Goal: Information Seeking & Learning: Learn about a topic

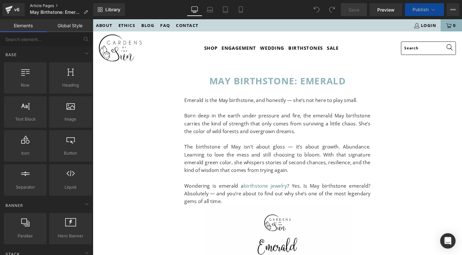
click at [40, 6] on link "Article Pages" at bounding box center [61, 5] width 63 height 5
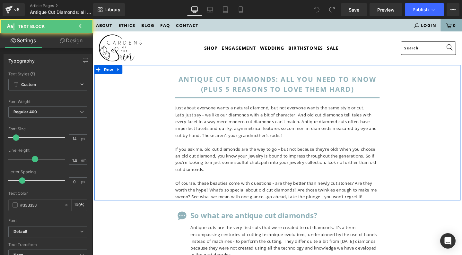
click at [221, 119] on p "Let's just say - we like our diamonds with a bit of character. And old cut diam…" at bounding box center [287, 131] width 215 height 29
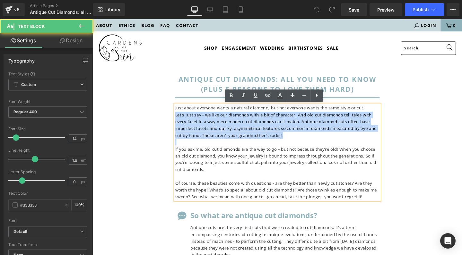
click at [221, 117] on p "Let's just say - we like our diamonds with a bit of character. And old cut diam…" at bounding box center [287, 131] width 215 height 29
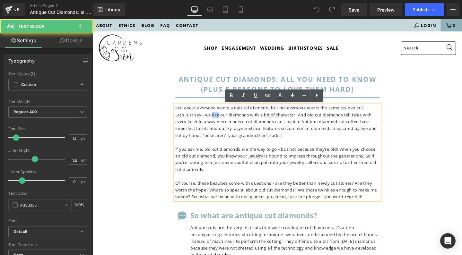
click at [221, 117] on p "Let's just say - we like our diamonds with a bit of character. And old cut diam…" at bounding box center [287, 131] width 215 height 29
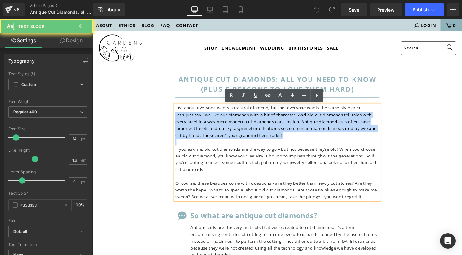
click at [221, 117] on p "Let's just say - we like our diamonds with a bit of character. And old cut diam…" at bounding box center [287, 131] width 215 height 29
click at [223, 140] on p "Let's just say - we like our diamonds with a bit of character. And old cut diam…" at bounding box center [287, 131] width 215 height 29
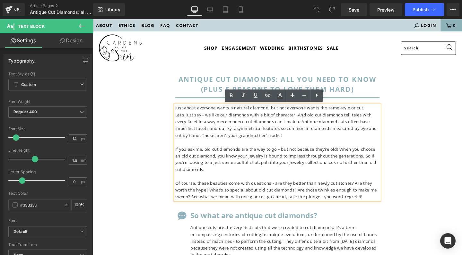
click at [263, 144] on p "Let's just say - we like our diamonds with a bit of character. And old cut diam…" at bounding box center [287, 131] width 215 height 29
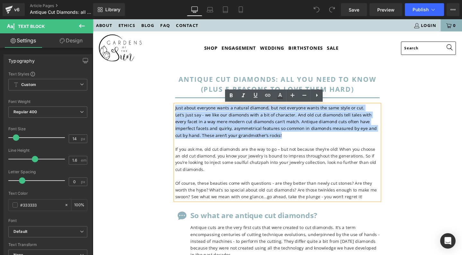
drag, startPoint x: 266, startPoint y: 142, endPoint x: 166, endPoint y: 110, distance: 104.9
click at [166, 110] on div "antique cut diamonds: all you need to know (plus 5 reasons to love them hard) H…" at bounding box center [286, 138] width 385 height 143
click at [227, 121] on p "Let's just say - we like our diamonds with a bit of character. And old cut diam…" at bounding box center [287, 131] width 215 height 29
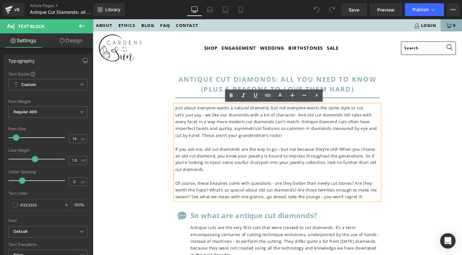
click at [263, 112] on p "Just about everyone wants a natural diamond, but not everyone wants the same st…" at bounding box center [287, 112] width 215 height 7
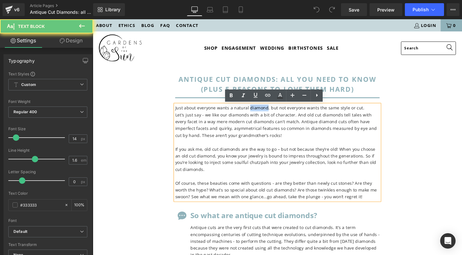
click at [263, 112] on p "Just about everyone wants a natural diamond, but not everyone wants the same st…" at bounding box center [287, 112] width 215 height 7
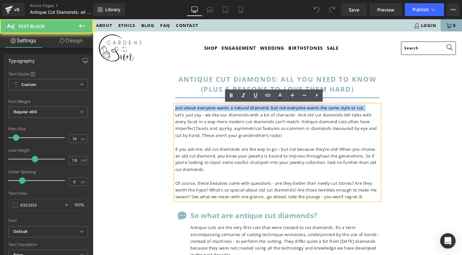
click at [263, 112] on p "Just about everyone wants a natural diamond, but not everyone wants the same st…" at bounding box center [287, 112] width 215 height 7
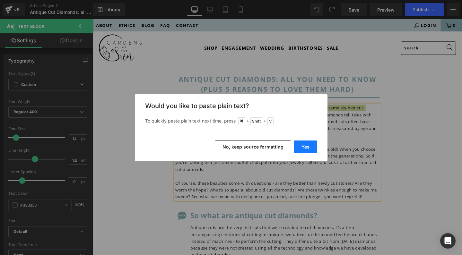
click at [305, 142] on button "Yes" at bounding box center [305, 147] width 23 height 13
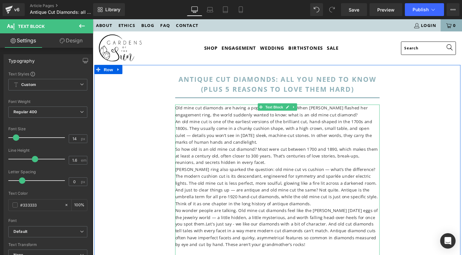
click at [225, 132] on span "An old mine cut is one of the earliest versions of the brilliant cut, hand-shap…" at bounding box center [283, 138] width 207 height 28
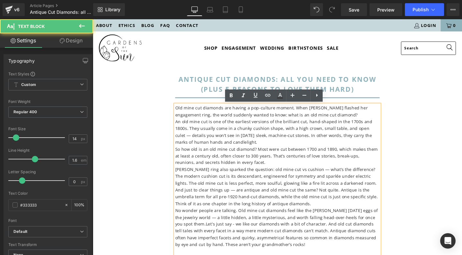
click at [182, 128] on span "An old mine cut is one of the earliest versions of the brilliant cut, hand-shap…" at bounding box center [283, 138] width 207 height 28
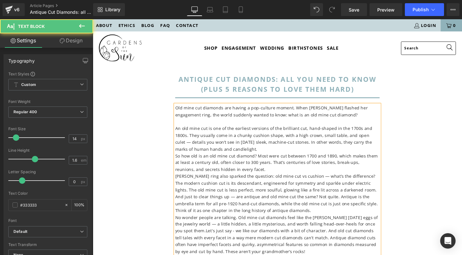
click at [376, 142] on span "An old mine cut is one of the earliest versions of the brilliant cut, hand-shap…" at bounding box center [283, 145] width 207 height 28
click at [284, 149] on span "An old mine cut is one of the earliest versions of the brilliant cut, hand-shap…" at bounding box center [283, 145] width 207 height 28
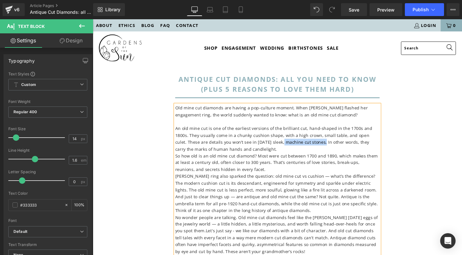
drag, startPoint x: 263, startPoint y: 148, endPoint x: 305, endPoint y: 149, distance: 42.7
click at [305, 149] on span "An old mine cut is one of the earliest versions of the brilliant cut, hand-shap…" at bounding box center [283, 145] width 207 height 28
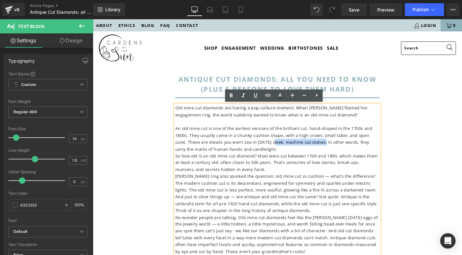
drag, startPoint x: 252, startPoint y: 149, endPoint x: 306, endPoint y: 148, distance: 53.3
click at [306, 148] on span "An old mine cut is one of the earliest versions of the brilliant cut, hand-shap…" at bounding box center [283, 145] width 207 height 28
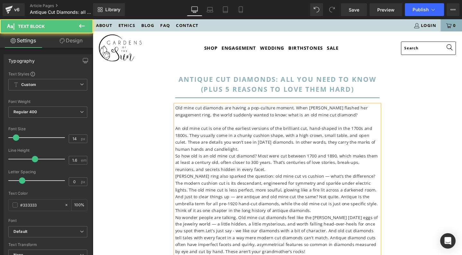
click at [251, 147] on span "An old mine cut is one of the earliest versions of the brilliant cut, hand-shap…" at bounding box center [285, 145] width 211 height 28
click at [180, 162] on span "So how old is an old mine cut diamond? Most were cut between 1700 and 1890, whi…" at bounding box center [286, 170] width 213 height 21
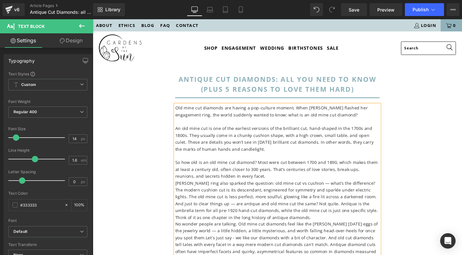
click at [252, 185] on p "So how old is an old mine cut diamond? Most were cut between 1700 and 1890, whi…" at bounding box center [287, 178] width 215 height 22
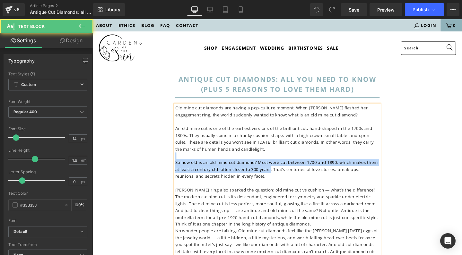
drag, startPoint x: 270, startPoint y: 177, endPoint x: 164, endPoint y: 163, distance: 106.8
click at [164, 163] on div "antique cut diamonds: all you need to know (plus 5 reasons to love them hard) H…" at bounding box center [286, 206] width 385 height 279
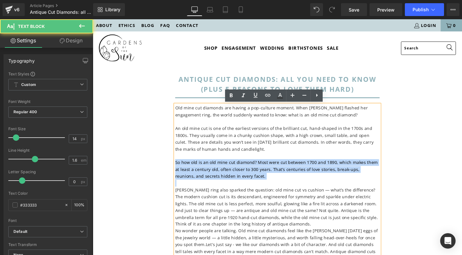
drag, startPoint x: 248, startPoint y: 189, endPoint x: 174, endPoint y: 167, distance: 76.8
click at [175, 167] on div "antique cut diamonds: all you need to know (plus 5 reasons to love them hard) H…" at bounding box center [287, 212] width 225 height 270
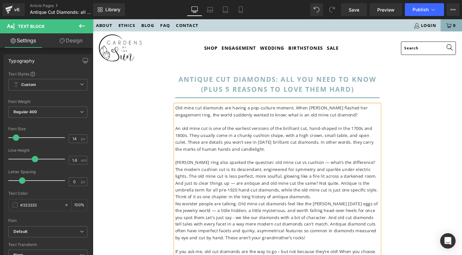
click at [318, 169] on span "[PERSON_NAME] ring also sparked the question: old mine cut vs cushion — what’s …" at bounding box center [286, 177] width 212 height 21
click at [278, 119] on span "Old mine cut diamonds are having a pop-culture moment. When [PERSON_NAME] flash…" at bounding box center [281, 116] width 203 height 13
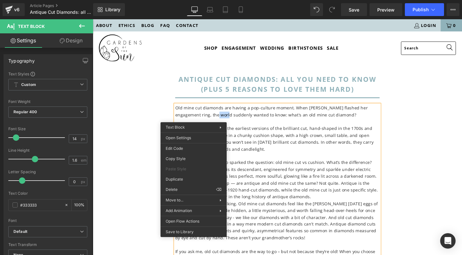
drag, startPoint x: 195, startPoint y: 118, endPoint x: 159, endPoint y: 116, distance: 35.7
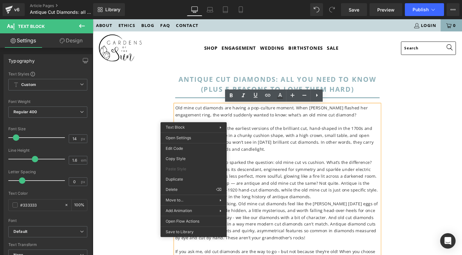
click at [225, 120] on span "Old mine cut diamonds are having a pop-culture moment. When [PERSON_NAME] flash…" at bounding box center [281, 116] width 203 height 13
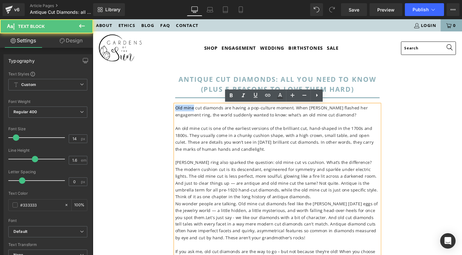
drag, startPoint x: 197, startPoint y: 113, endPoint x: 171, endPoint y: 113, distance: 25.7
click at [171, 113] on div "antique cut diamonds: all you need to know (plus 5 reasons to love them hard) H…" at bounding box center [286, 192] width 385 height 251
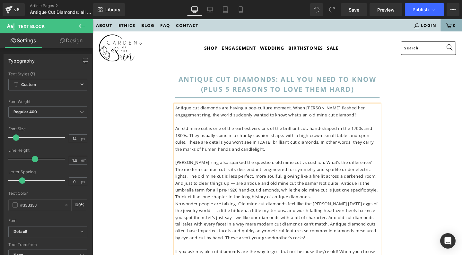
click at [295, 110] on span "Antique cut diamonds are having a pop-culture moment. When [PERSON_NAME] flashe…" at bounding box center [280, 116] width 200 height 13
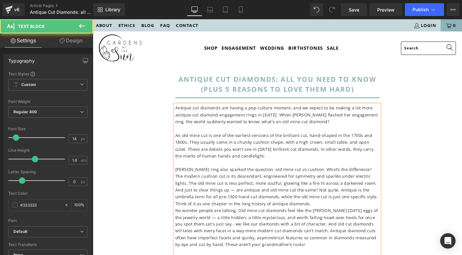
click at [266, 120] on span "Antique cut diamonds are having a pop-culture moment, and we expect to be makin…" at bounding box center [286, 120] width 213 height 21
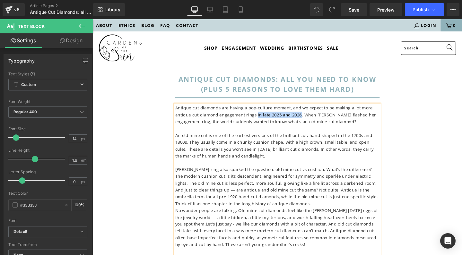
drag, startPoint x: 261, startPoint y: 119, endPoint x: 306, endPoint y: 118, distance: 44.7
click at [306, 118] on span "Antique cut diamonds are having a pop-culture moment, and we expect to be makin…" at bounding box center [285, 120] width 211 height 21
click at [295, 147] on span "An old mine cut is one of the earliest versions of the brilliant cut, hand-shap…" at bounding box center [284, 152] width 209 height 28
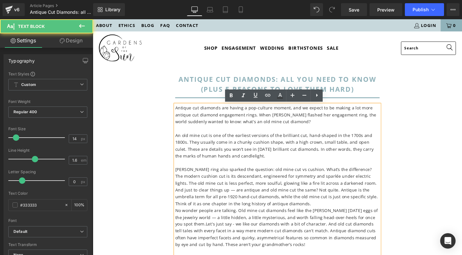
click at [365, 148] on span "An old mine cut is one of the earliest versions of the brilliant cut, hand-shap…" at bounding box center [284, 152] width 209 height 28
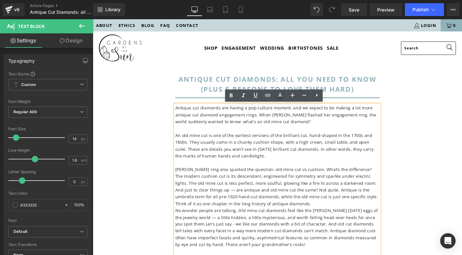
click at [318, 162] on p "An old mine cut is one of the earliest versions of the brilliant cut, hand-shap…" at bounding box center [287, 152] width 215 height 29
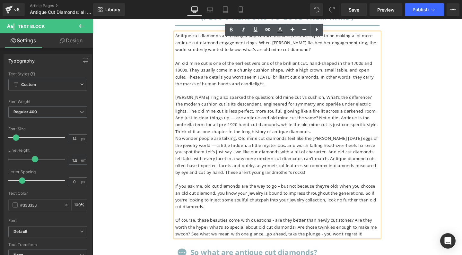
scroll to position [78, 0]
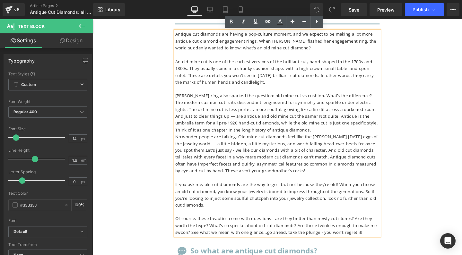
click at [238, 120] on span "And just to clear things up — are antique and old mine cut the same? Not quite.…" at bounding box center [286, 128] width 213 height 21
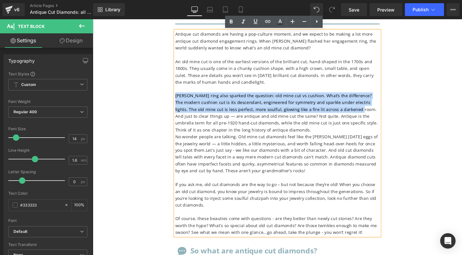
drag, startPoint x: 179, startPoint y: 97, endPoint x: 361, endPoint y: 110, distance: 183.2
click at [361, 110] on p "[PERSON_NAME] ring also sparked the question: old mine cut vs cushion. What’s t…" at bounding box center [287, 107] width 215 height 22
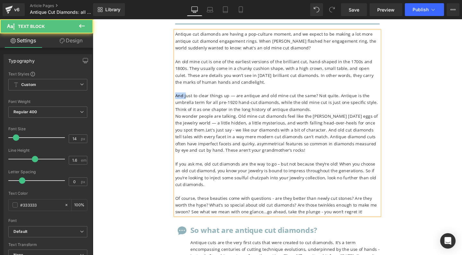
drag, startPoint x: 189, startPoint y: 99, endPoint x: 171, endPoint y: 99, distance: 18.6
click at [171, 99] on div "antique cut diamonds: all you need to know (plus 5 reasons to love them hard) H…" at bounding box center [286, 108] width 385 height 236
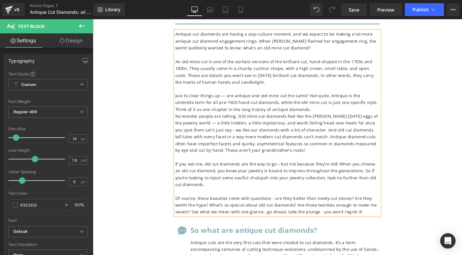
click at [230, 99] on span "Just to clear things up — are antique and old mine cut the same? Not quite. Ant…" at bounding box center [286, 107] width 213 height 21
click at [318, 110] on p "Just to clear things up, are antique and old mine cut the same? Not quite. Anti…" at bounding box center [287, 107] width 215 height 22
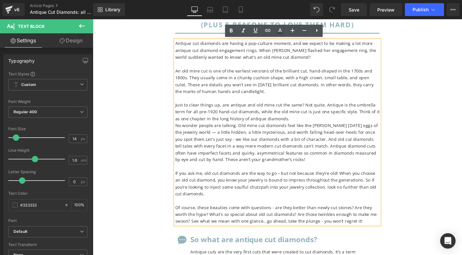
scroll to position [68, 0]
click at [180, 128] on span "No wonder people are talking. Old mine cut diamonds feel like the [PERSON_NAME]…" at bounding box center [286, 149] width 213 height 42
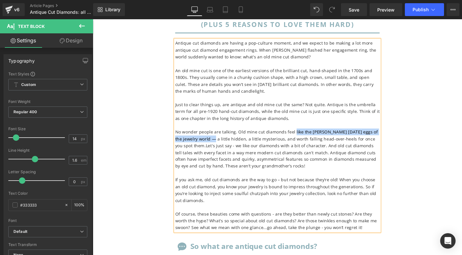
drag, startPoint x: 301, startPoint y: 136, endPoint x: 213, endPoint y: 143, distance: 88.3
click at [213, 143] on span "No wonder people are talking. Old mine cut diamonds feel like the [PERSON_NAME]…" at bounding box center [286, 156] width 213 height 42
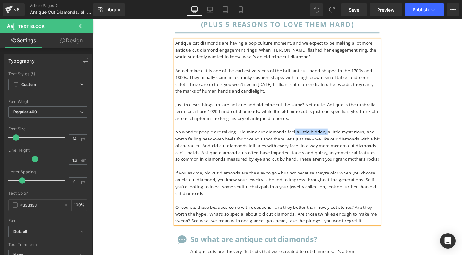
drag, startPoint x: 301, startPoint y: 136, endPoint x: 333, endPoint y: 135, distance: 31.8
click at [333, 135] on span "No wonder people are talking. Old mine cut diamonds feel a little hidden, a lit…" at bounding box center [287, 152] width 215 height 35
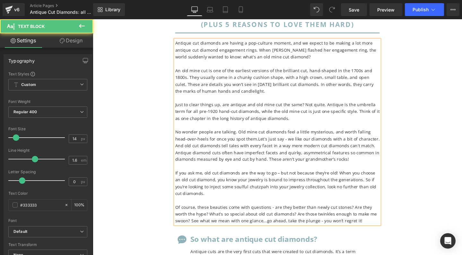
click at [251, 144] on span "No wonder people are talking. Old mine cut diamonds feel a little mysterious, a…" at bounding box center [287, 152] width 215 height 35
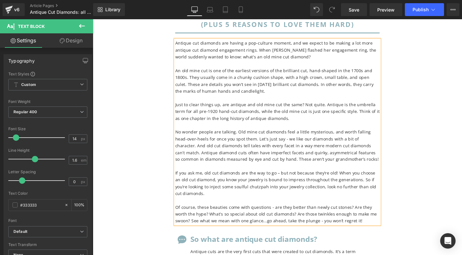
click at [242, 150] on span "No wonder people are talking. Old mine cut diamonds feel a little mysterious, a…" at bounding box center [287, 152] width 214 height 35
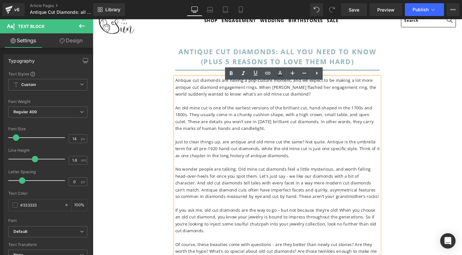
scroll to position [23, 0]
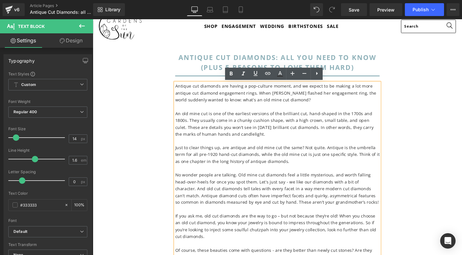
click at [281, 183] on span "No wonder people are talking. Old mine cut diamonds feel a little mysterious, a…" at bounding box center [287, 197] width 214 height 35
click at [243, 129] on span "An old mine cut is one of the earliest versions of the brilliant cut, hand-shap…" at bounding box center [284, 129] width 209 height 28
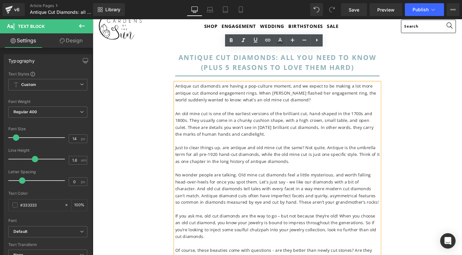
scroll to position [146, 0]
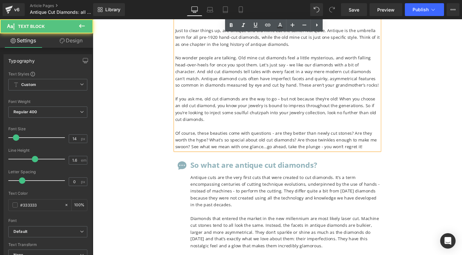
click at [251, 136] on p "Of course, these beauties come with questions - are they better than newly cut …" at bounding box center [287, 147] width 215 height 22
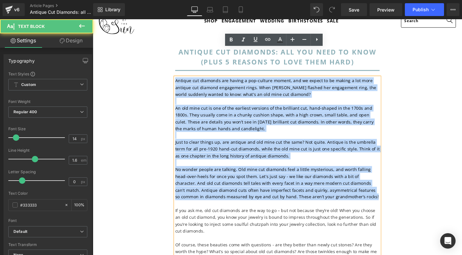
scroll to position [0, 0]
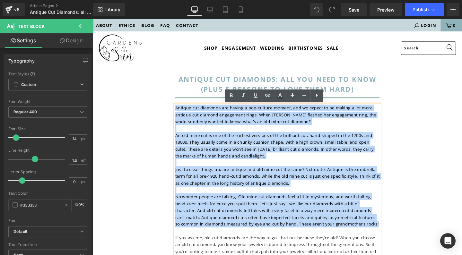
drag, startPoint x: 346, startPoint y: 129, endPoint x: 178, endPoint y: 111, distance: 169.2
click at [180, 111] on div "Antique cut diamonds are having a pop-culture moment, and we expect to be makin…" at bounding box center [287, 206] width 215 height 194
copy div "Loremip dol sitametc adi elitse d eiu-tempori utlabo, etd ma aliqua en ad minim…"
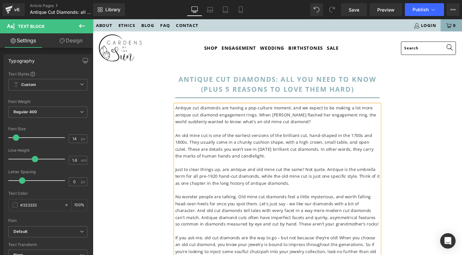
click at [281, 125] on span "Antique cut diamonds are having a pop-culture moment, and we expect to be makin…" at bounding box center [286, 120] width 212 height 21
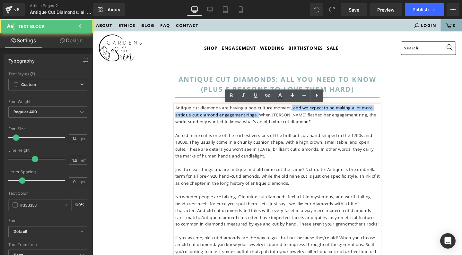
drag, startPoint x: 297, startPoint y: 112, endPoint x: 265, endPoint y: 119, distance: 33.4
click at [265, 119] on span "Antique cut diamonds are having a pop-culture moment, and we expect to be makin…" at bounding box center [286, 120] width 212 height 21
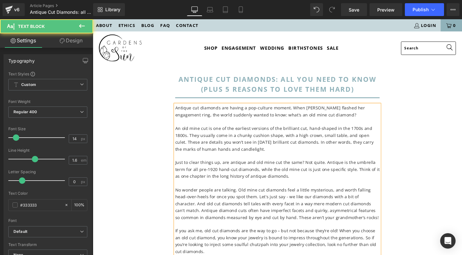
click at [341, 120] on p "Antique cut diamonds are having a pop-culture moment. When [PERSON_NAME] flashe…" at bounding box center [287, 116] width 215 height 14
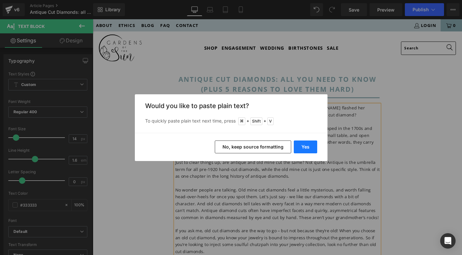
click at [307, 149] on button "Yes" at bounding box center [305, 147] width 23 height 13
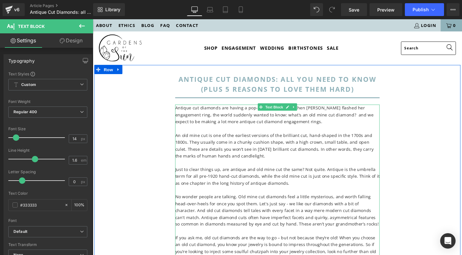
click at [339, 119] on span "Antique cut diamonds are having a pop-culture moment. When [PERSON_NAME] flashe…" at bounding box center [284, 120] width 209 height 21
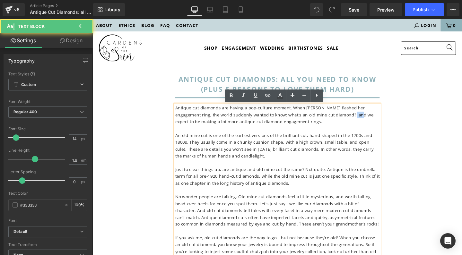
click at [339, 119] on span "Antique cut diamonds are having a pop-culture moment. When [PERSON_NAME] flashe…" at bounding box center [284, 120] width 209 height 21
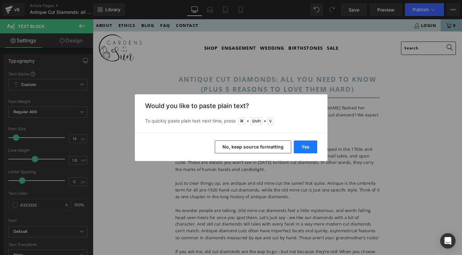
click at [307, 145] on button "Yes" at bounding box center [305, 147] width 23 height 13
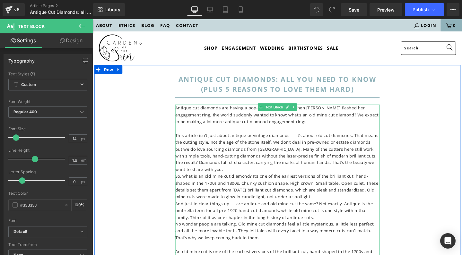
click at [231, 145] on p "This article isn’t just about antique or vintage diamonds — it’s about old cut …" at bounding box center [287, 159] width 215 height 43
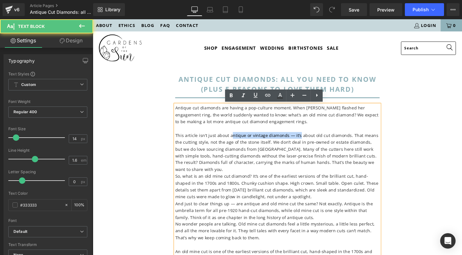
drag, startPoint x: 307, startPoint y: 141, endPoint x: 234, endPoint y: 141, distance: 72.6
click at [234, 141] on span "This article isn’t just about antique or vintage diamonds — it’s about old cut …" at bounding box center [287, 159] width 214 height 42
click at [234, 142] on span "This article isn’t just about antique or vintage diamonds — it’s about old cut …" at bounding box center [287, 159] width 214 height 42
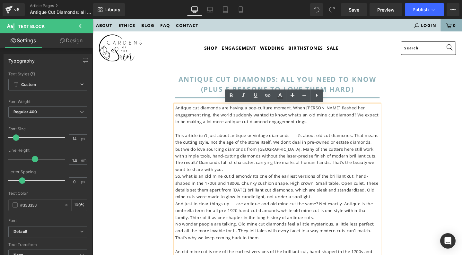
click at [251, 147] on span "This article isn’t just about antique or vintage diamonds — it’s about old cut …" at bounding box center [287, 159] width 214 height 42
drag, startPoint x: 306, startPoint y: 142, endPoint x: 205, endPoint y: 141, distance: 101.2
click at [205, 141] on span "This article isn’t just about antique or vintage diamonds — it’s about old cut …" at bounding box center [287, 159] width 214 height 42
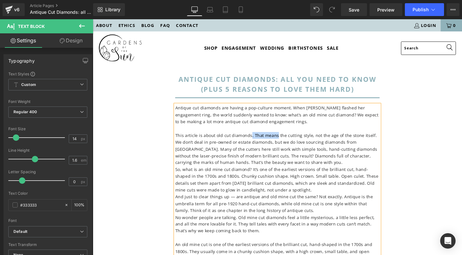
drag, startPoint x: 256, startPoint y: 141, endPoint x: 282, endPoint y: 144, distance: 26.1
click at [282, 144] on span "This article is about old cut diamonds. That means the cutting style, not the a…" at bounding box center [286, 155] width 213 height 35
click at [224, 141] on span "This article is about old cut diamonds, referring to the cutting style, not the…" at bounding box center [286, 155] width 213 height 35
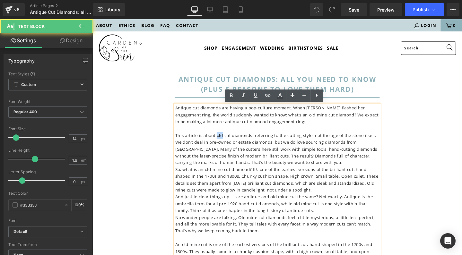
click at [224, 141] on span "This article is about old cut diamonds, referring to the cutting style, not the…" at bounding box center [286, 155] width 213 height 35
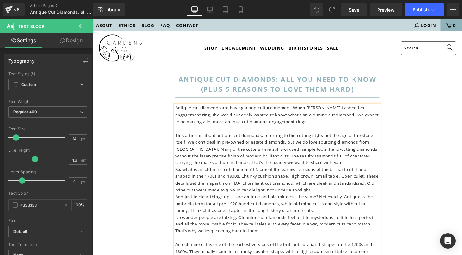
click at [373, 140] on span "This article is about antique cut diamonds, referring to the cutting style, not…" at bounding box center [286, 155] width 213 height 35
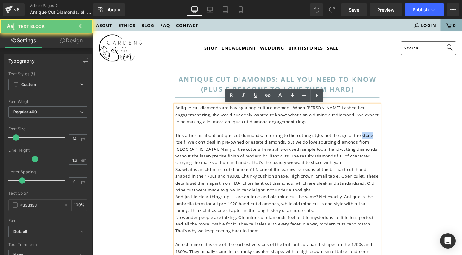
click at [373, 140] on span "This article is about antique cut diamonds, referring to the cutting style, not…" at bounding box center [286, 155] width 213 height 35
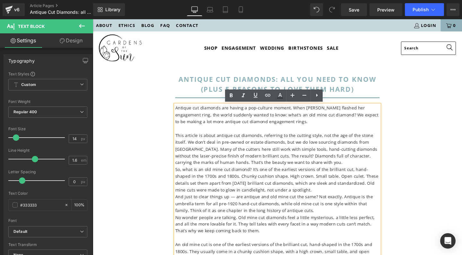
click at [261, 152] on p "This article is about antique cut diamonds, referring to the cutting style, not…" at bounding box center [287, 156] width 215 height 36
click at [300, 154] on span "This article is about antique cut diamonds, referring to the cutting style, not…" at bounding box center [286, 155] width 213 height 35
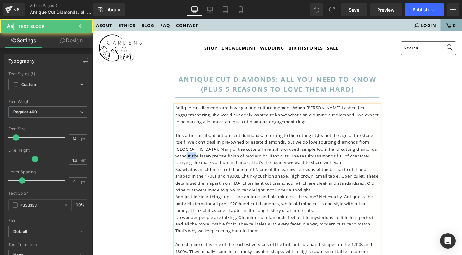
drag, startPoint x: 375, startPoint y: 155, endPoint x: 365, endPoint y: 156, distance: 10.6
click at [365, 156] on span "This article is about antique cut diamonds, referring to the cutting style, not…" at bounding box center [286, 155] width 212 height 35
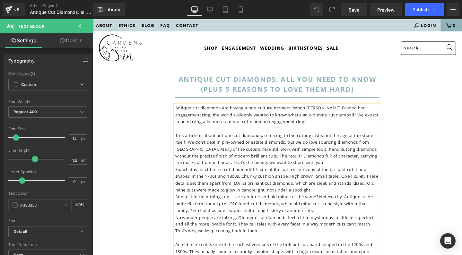
click at [180, 178] on span "So, what is an old mine cut diamond? It’s one of the earliest versions of the b…" at bounding box center [287, 188] width 214 height 28
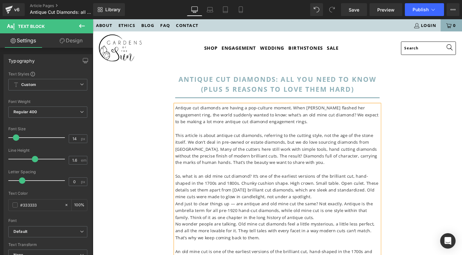
click at [373, 185] on span "So, what is an old mine cut diamond? It’s one of the earliest versions of the b…" at bounding box center [287, 195] width 214 height 28
click at [280, 190] on span "So, what is an old mine cut diamond? It’s one of the earliest versions of the b…" at bounding box center [287, 195] width 214 height 28
click at [307, 190] on span "So, what is an old mine cut diamond? It’s one of the earliest versions of the b…" at bounding box center [287, 195] width 214 height 28
click at [333, 189] on span "So, what is an old mine cut diamond? It’s one of the earliest versions of the b…" at bounding box center [286, 195] width 213 height 28
drag, startPoint x: 283, startPoint y: 199, endPoint x: 354, endPoint y: 196, distance: 71.3
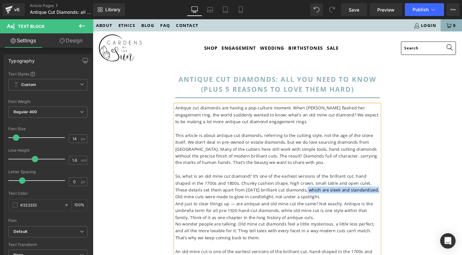
click at [354, 196] on span "So, what is an old mine cut diamond? It’s one of the earliest versions of the b…" at bounding box center [287, 195] width 215 height 28
click at [242, 206] on p "So, what is an old mine cut diamond? It’s one of the earliest versions of the b…" at bounding box center [287, 195] width 215 height 29
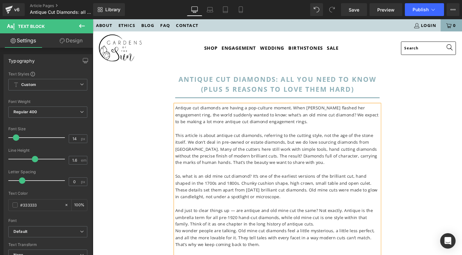
click at [236, 220] on span "And just to clear things up — are antique and old mine cut the same? Not exactl…" at bounding box center [284, 227] width 208 height 21
click at [180, 240] on span "No wonder people are talking. Old mine cut diamonds feel a little mysterious, a…" at bounding box center [285, 249] width 210 height 21
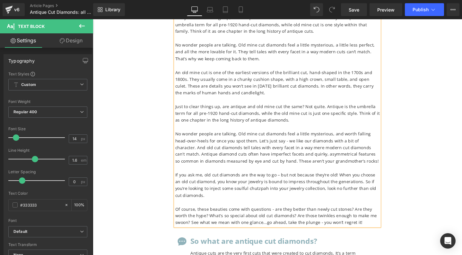
scroll to position [205, 0]
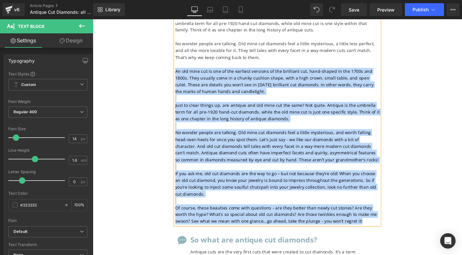
drag, startPoint x: 366, startPoint y: 226, endPoint x: 172, endPoint y: 69, distance: 249.5
click at [172, 69] on div "antique cut diamonds: all you need to know (plus 5 reasons to love them hard) H…" at bounding box center [286, 49] width 385 height 373
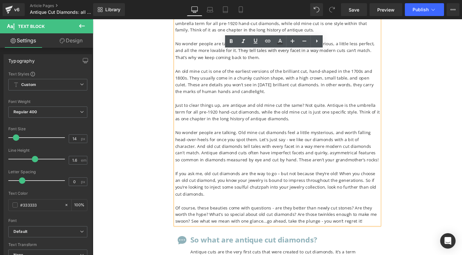
click at [219, 100] on p at bounding box center [287, 102] width 215 height 7
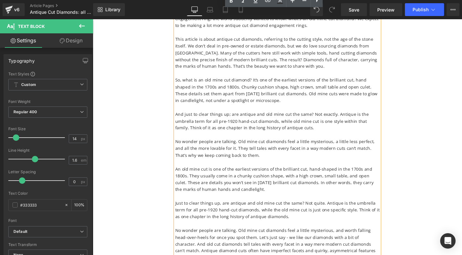
scroll to position [100, 0]
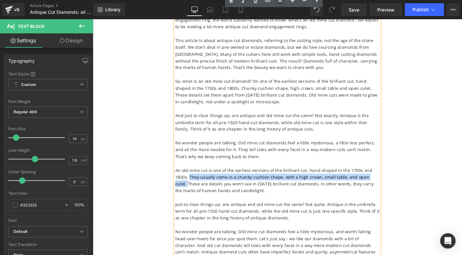
drag, startPoint x: 374, startPoint y: 183, endPoint x: 150, endPoint y: 179, distance: 223.9
click at [150, 179] on div "antique cut diamonds: all you need to know (plus 5 reasons to love them hard) H…" at bounding box center [286, 154] width 385 height 373
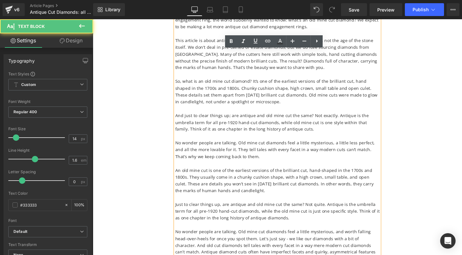
click at [257, 187] on span "An old mine cut is one of the earliest versions of the brilliant cut, hand-shap…" at bounding box center [284, 189] width 209 height 28
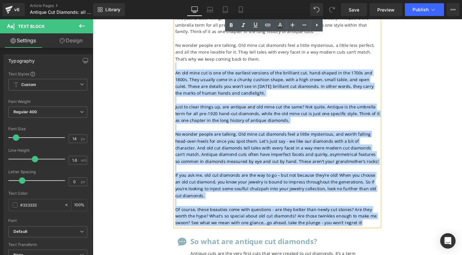
scroll to position [207, 0]
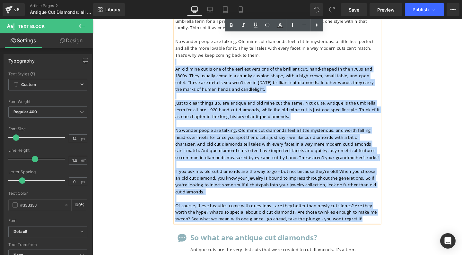
drag, startPoint x: 189, startPoint y: 169, endPoint x: 366, endPoint y: 221, distance: 184.5
click at [366, 221] on div "Antique cut diamonds are having a pop-culture moment. When [PERSON_NAME] flashe…" at bounding box center [287, 67] width 215 height 331
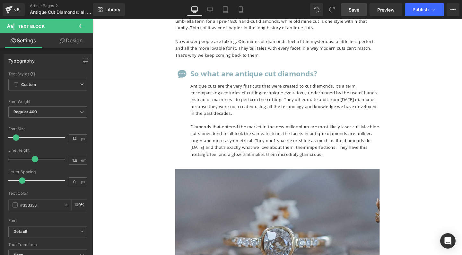
click at [354, 12] on span "Save" at bounding box center [354, 9] width 11 height 7
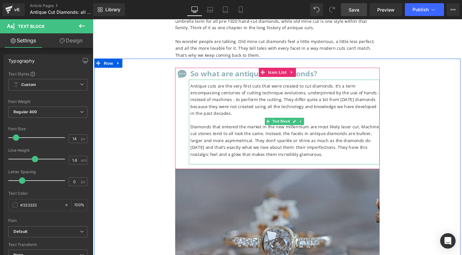
click at [206, 88] on p "Antique cuts are the very first cuts that were created to cut diamonds. It’s a …" at bounding box center [295, 104] width 199 height 36
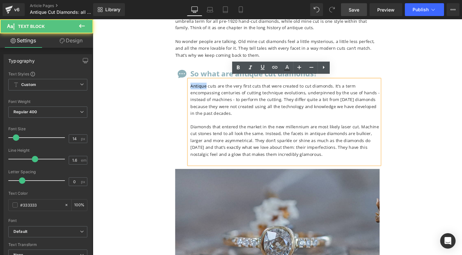
click at [206, 88] on p "Antique cuts are the very first cuts that were created to cut diamonds. It’s a …" at bounding box center [295, 104] width 199 height 36
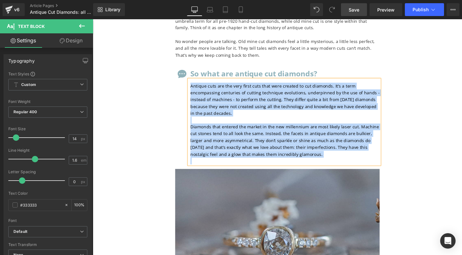
copy div "Antique cuts are the very first cuts that were created to cut diamonds. It’s a …"
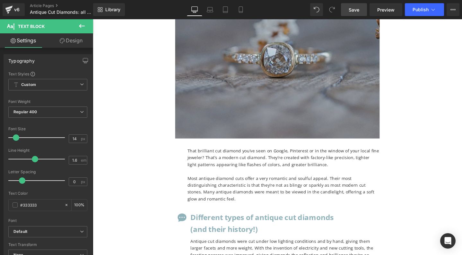
scroll to position [401, 0]
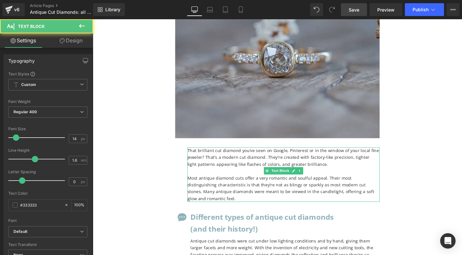
click at [221, 161] on p "That brilliant cut diamond you’ve seen on Google, Pinterest or in the window of…" at bounding box center [293, 165] width 202 height 22
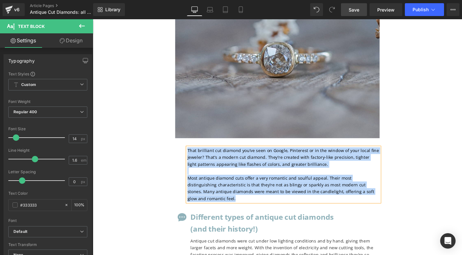
copy div "That brilliant cut diamond you’ve seen on Google, Pinterest or in the window of…"
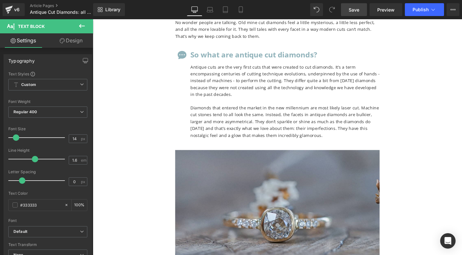
scroll to position [227, 0]
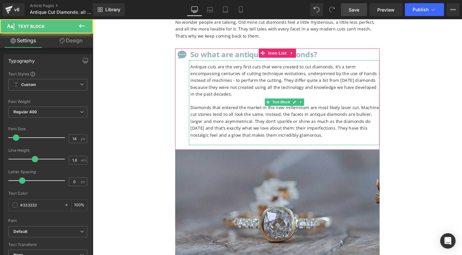
click at [247, 75] on p "Antique cuts are the very first cuts that were created to cut diamonds. It’s a …" at bounding box center [295, 84] width 199 height 36
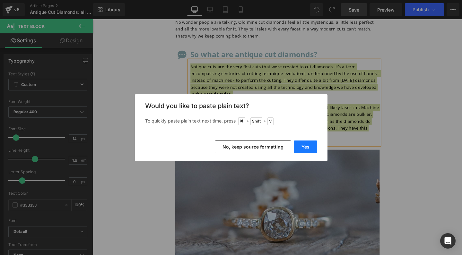
click at [306, 143] on button "Yes" at bounding box center [305, 147] width 23 height 13
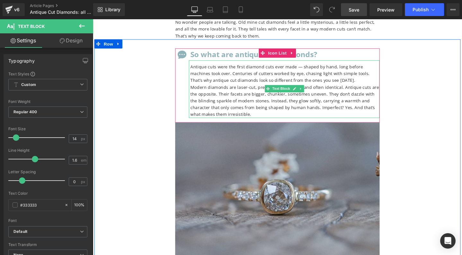
click at [307, 66] on p "Antique cuts were the first diamond cuts ever made — shaped by hand, long befor…" at bounding box center [295, 77] width 199 height 22
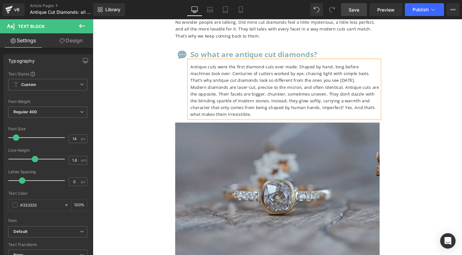
click at [233, 73] on p "Antique cuts were the first diamond cuts ever made. Shaped by hand, long before…" at bounding box center [295, 77] width 199 height 22
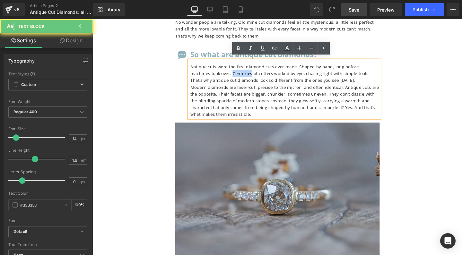
click at [233, 73] on p "Antique cuts were the first diamond cuts ever made. Shaped by hand, long before…" at bounding box center [295, 77] width 199 height 22
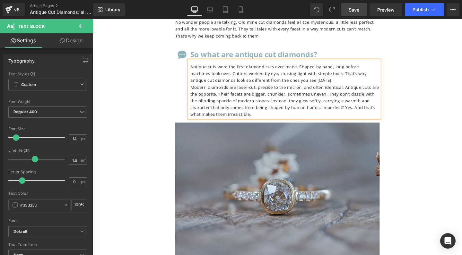
click at [198, 87] on p "Modern diamonds are laser-cut, precise to the micron, and often identical. Anti…" at bounding box center [295, 105] width 199 height 36
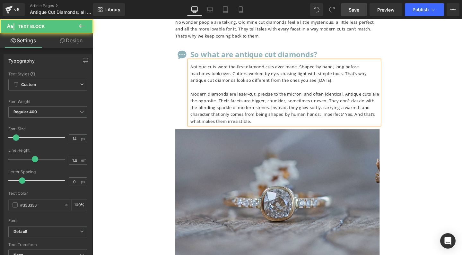
click at [254, 94] on p "Modern diamonds are laser-cut, precise to the micron, and often identical. Anti…" at bounding box center [295, 112] width 199 height 36
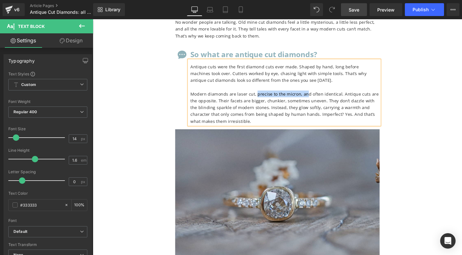
drag, startPoint x: 262, startPoint y: 94, endPoint x: 316, endPoint y: 93, distance: 53.3
click at [316, 94] on p "Modern diamonds are laser cut, precise to the micron, and often identical. Anti…" at bounding box center [295, 112] width 199 height 36
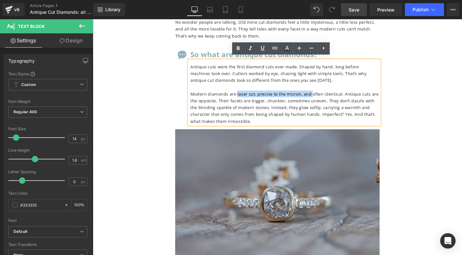
drag, startPoint x: 242, startPoint y: 95, endPoint x: 319, endPoint y: 97, distance: 77.1
click at [319, 97] on p "Modern diamonds are laser cut, precise to the micron, and often identical. Anti…" at bounding box center [295, 112] width 199 height 36
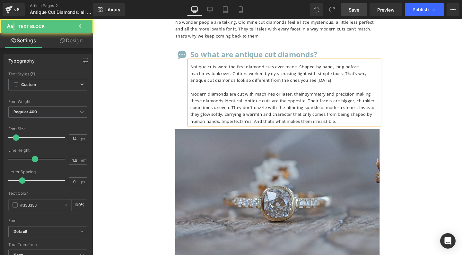
click at [208, 123] on p "Modern diamonds are cut with machines or laser, their symmetry and precision ma…" at bounding box center [295, 112] width 199 height 36
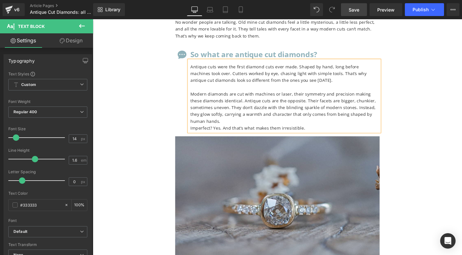
scroll to position [425, 0]
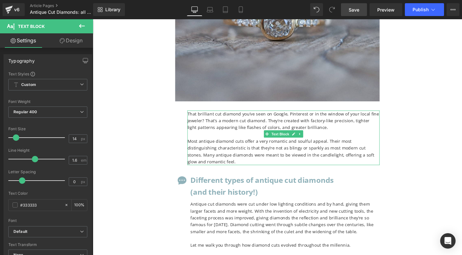
click at [227, 120] on p "That brilliant cut diamond you’ve seen on Google, Pinterest or in the window of…" at bounding box center [293, 126] width 202 height 22
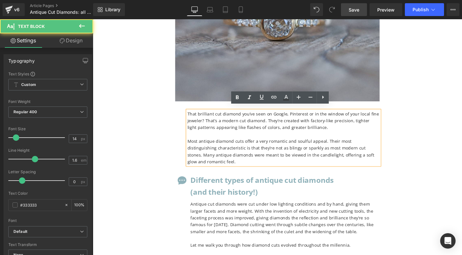
click at [198, 116] on p "That brilliant cut diamond you’ve seen on Google, Pinterest or in the window of…" at bounding box center [293, 126] width 202 height 22
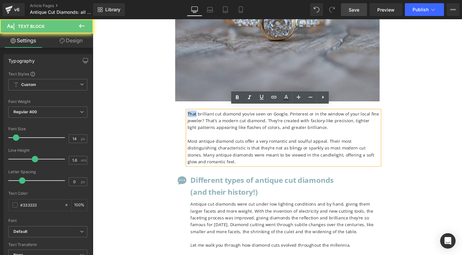
click at [198, 116] on p "That brilliant cut diamond you’ve seen on Google, Pinterest or in the window of…" at bounding box center [293, 126] width 202 height 22
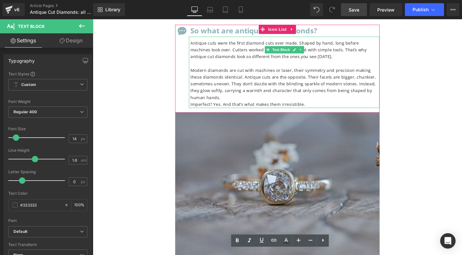
scroll to position [216, 0]
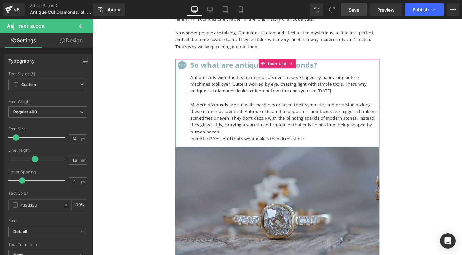
click at [221, 79] on p "Antique cuts were the first diamond cuts ever made. Shaped by hand, long before…" at bounding box center [295, 88] width 199 height 22
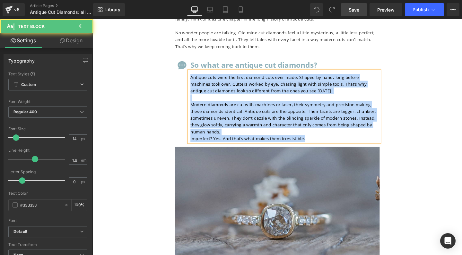
copy div "Antique cuts were the first diamond cuts ever made. Shaped by hand, long before…"
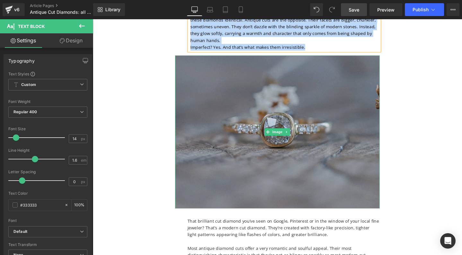
scroll to position [381, 0]
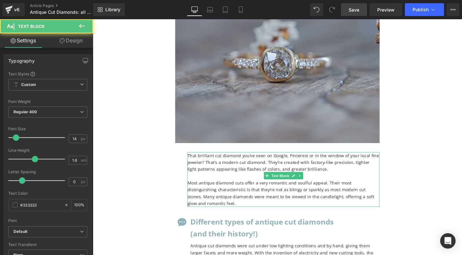
click at [253, 174] on p "That brilliant cut diamond you’ve seen on Google, Pinterest or in the window of…" at bounding box center [293, 170] width 202 height 22
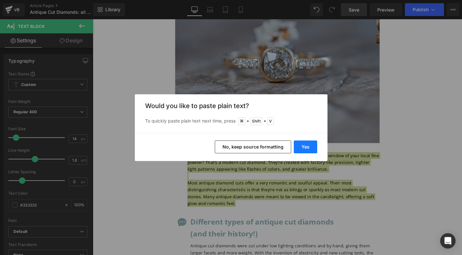
click at [304, 143] on button "Yes" at bounding box center [305, 147] width 23 height 13
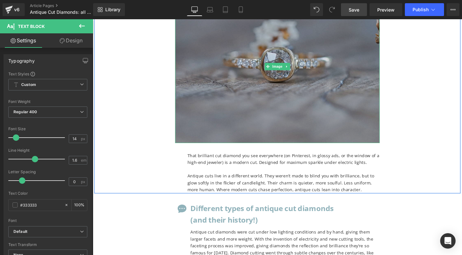
click at [315, 95] on img at bounding box center [287, 69] width 215 height 162
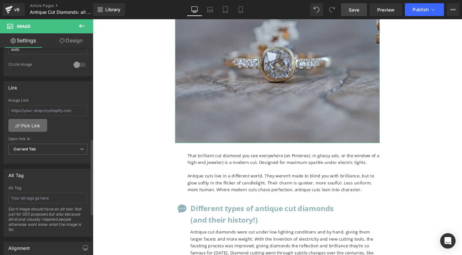
scroll to position [249, 0]
click at [353, 10] on span "Save" at bounding box center [354, 9] width 11 height 7
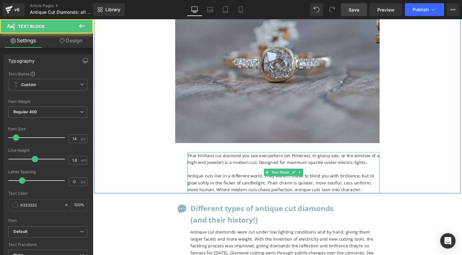
click at [362, 192] on p "Antique cuts live in a different world. They weren’t made to blind you with bri…" at bounding box center [293, 192] width 202 height 22
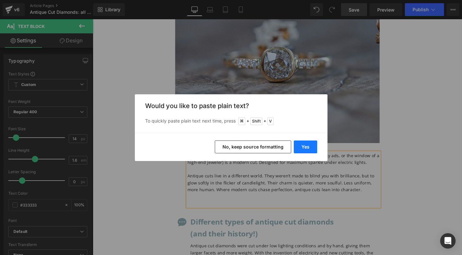
click at [308, 150] on button "Yes" at bounding box center [305, 147] width 23 height 13
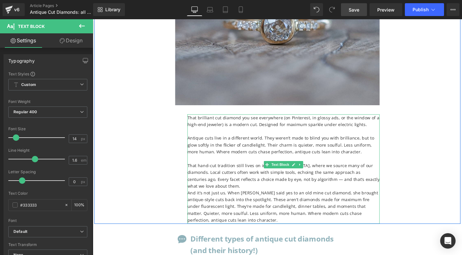
scroll to position [421, 0]
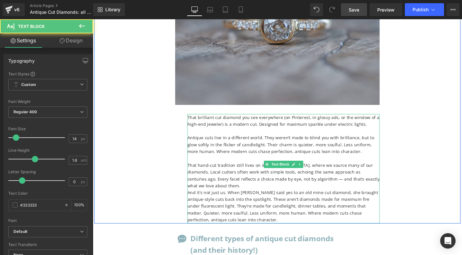
click at [260, 173] on p "That hand-cut tradition still lives on in [GEOGRAPHIC_DATA], where we source ma…" at bounding box center [293, 184] width 202 height 29
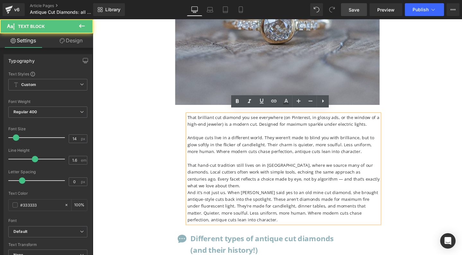
click at [214, 170] on p "That hand-cut tradition still lives on in [GEOGRAPHIC_DATA], where we source ma…" at bounding box center [293, 184] width 202 height 29
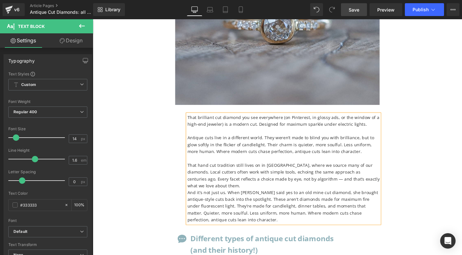
click at [294, 183] on p "That hand cut tradition still lives on in [GEOGRAPHIC_DATA], where we source ma…" at bounding box center [293, 184] width 202 height 29
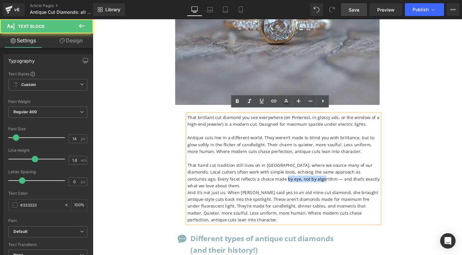
drag, startPoint x: 255, startPoint y: 182, endPoint x: 297, endPoint y: 182, distance: 42.1
click at [297, 182] on p "That hand cut tradition still lives on in [GEOGRAPHIC_DATA], where we source ma…" at bounding box center [293, 184] width 202 height 29
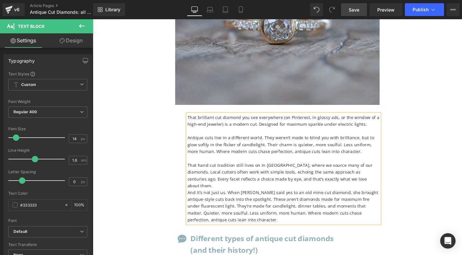
click at [193, 198] on p "And it’s not just us. When [PERSON_NAME] said yes to an old mine cut diamond, s…" at bounding box center [293, 216] width 202 height 36
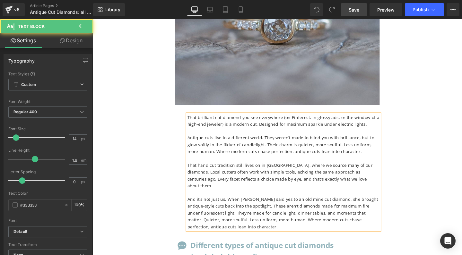
click at [193, 206] on p "And it’s not just us. When [PERSON_NAME] said yes to an old mine cut diamond, s…" at bounding box center [293, 224] width 202 height 36
click at [217, 206] on p "And it’s not just us. When [PERSON_NAME] said yes to an old mine cut diamond, s…" at bounding box center [293, 224] width 202 height 36
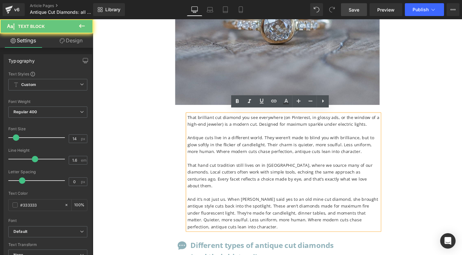
click at [212, 206] on p "And it’s not just us. When [PERSON_NAME] said yes to an old mine cut diamond, s…" at bounding box center [293, 224] width 202 height 36
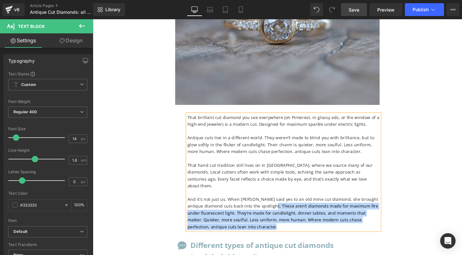
drag, startPoint x: 284, startPoint y: 202, endPoint x: 291, endPoint y: 223, distance: 21.7
click at [291, 223] on p "And it’s not just us. When [PERSON_NAME] said yes to an old mine cut diamond, s…" at bounding box center [293, 224] width 202 height 36
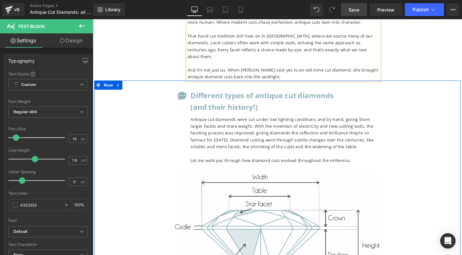
scroll to position [562, 0]
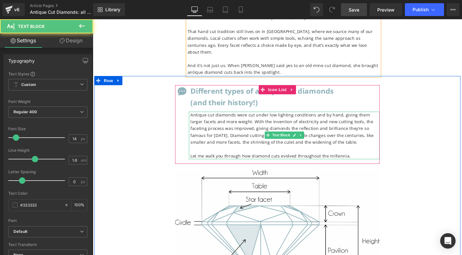
click at [253, 117] on p "Antique cut diamonds were cut under low lighting conditions and by hand, giving…" at bounding box center [295, 135] width 199 height 36
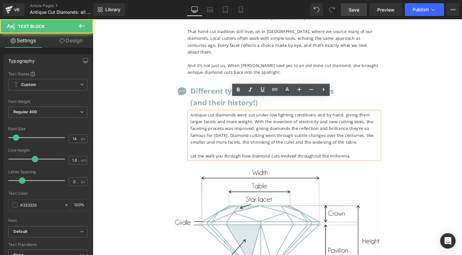
click at [243, 117] on p "Antique cut diamonds were cut under low lighting conditions and by hand, giving…" at bounding box center [295, 135] width 199 height 36
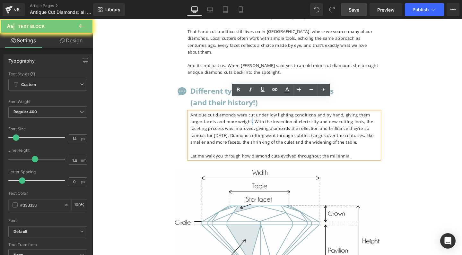
click at [243, 117] on p "Antique cut diamonds were cut under low lighting conditions and by hand, giving…" at bounding box center [295, 135] width 199 height 36
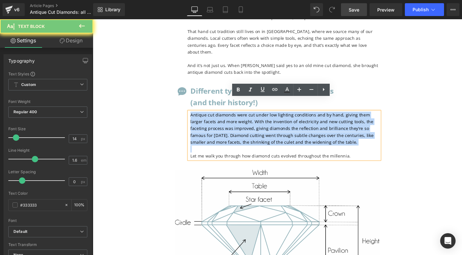
click at [243, 117] on p "Antique cut diamonds were cut under low lighting conditions and by hand, giving…" at bounding box center [295, 135] width 199 height 36
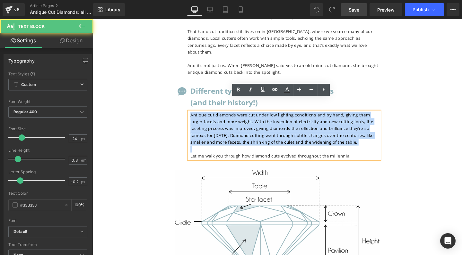
click at [214, 89] on b "Different types of antique cut diamonds" at bounding box center [271, 94] width 151 height 11
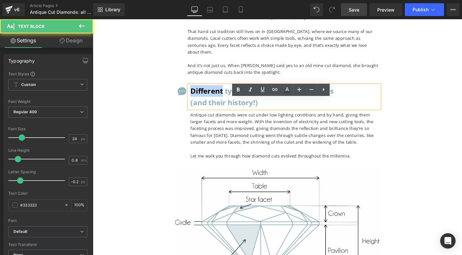
click at [214, 89] on b "Different types of antique cut diamonds" at bounding box center [271, 94] width 151 height 11
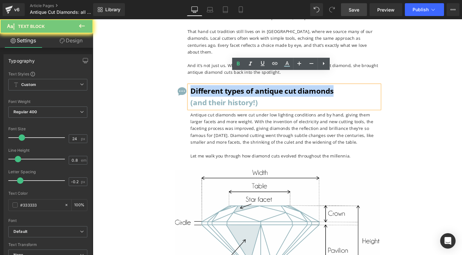
click at [214, 89] on b "Different types of antique cut diamonds" at bounding box center [271, 94] width 151 height 11
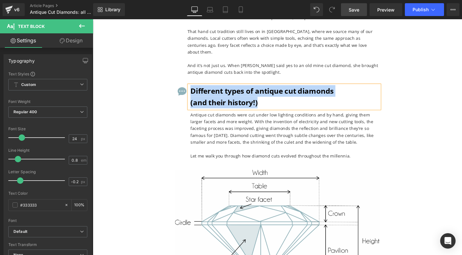
copy div "Different types of antique cut diamonds (and their history!)"
click at [237, 117] on p "Antique cut diamonds were cut under low lighting conditions and by hand, giving…" at bounding box center [295, 135] width 199 height 36
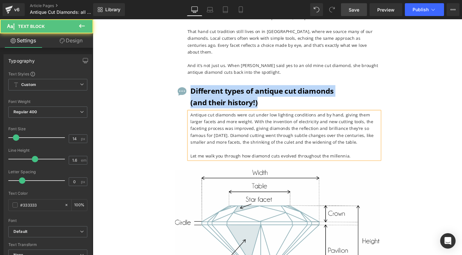
copy div "Antique cut diamonds were cut under low lighting conditions and by hand, giving…"
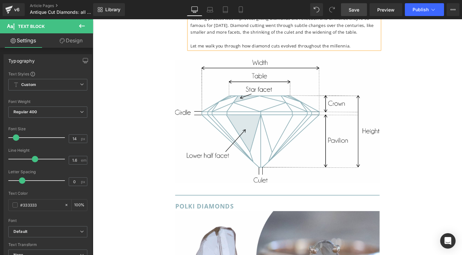
scroll to position [811, 0]
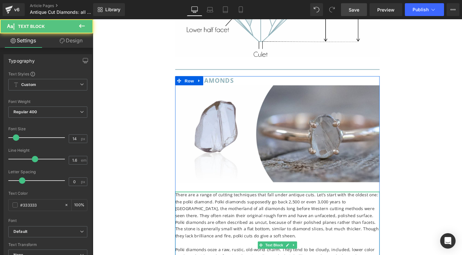
click at [301, 201] on div "There are a range of cutting techniques that fall under antique cuts. Let’s sta…" at bounding box center [287, 258] width 215 height 115
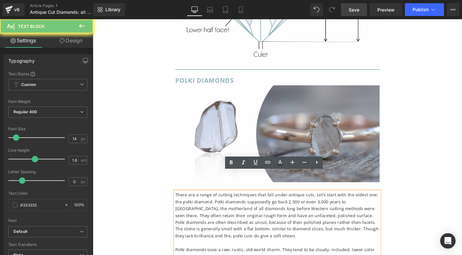
click at [283, 206] on p "There are a range of cutting techniques that fall under antique cuts. Let’s sta…" at bounding box center [287, 226] width 215 height 50
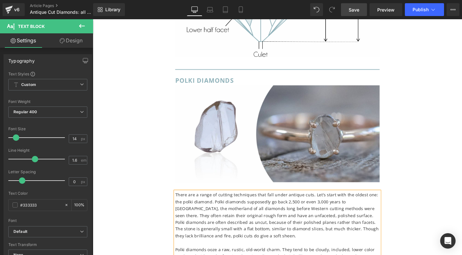
copy div "Lorem ips d sitam co adipisc elitseddoe temp inci utlab etdolor magn. Ali’e adm…"
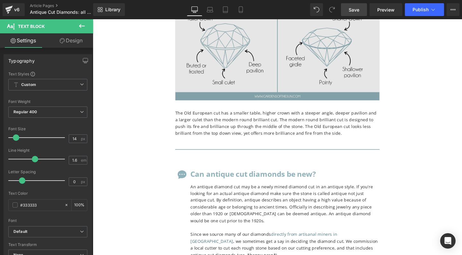
scroll to position [4230, 0]
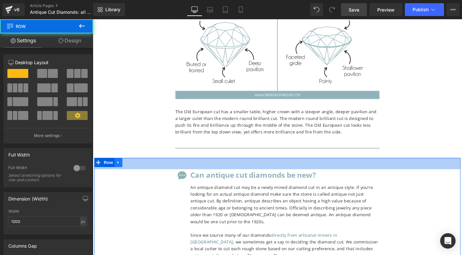
drag, startPoint x: 243, startPoint y: 92, endPoint x: 119, endPoint y: 94, distance: 124.3
click at [119, 165] on div "Icon Can antique cut diamonds be new? Text Block An antique diamond cut may be …" at bounding box center [286, 220] width 385 height 111
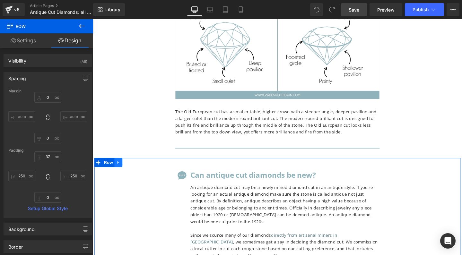
click at [119, 169] on icon at bounding box center [119, 170] width 1 height 3
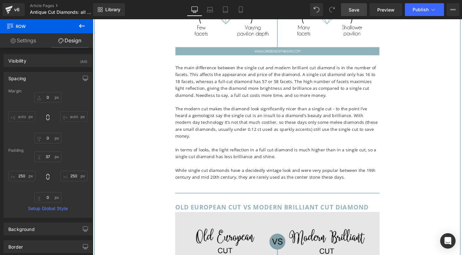
scroll to position [3853, 0]
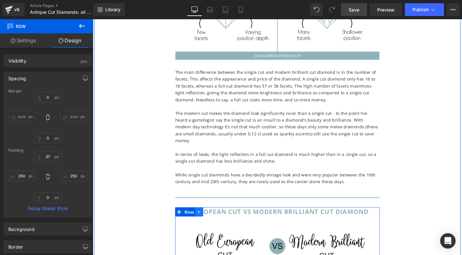
click at [207, 217] on link at bounding box center [205, 222] width 8 height 10
click at [213, 220] on icon at bounding box center [213, 222] width 4 height 4
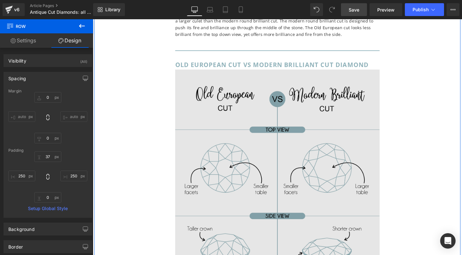
scroll to position [4209, 0]
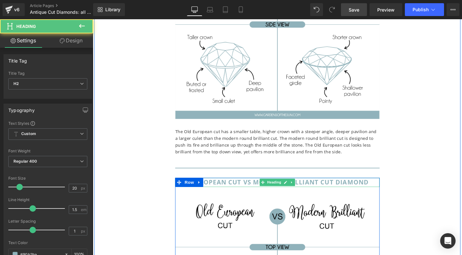
click at [217, 187] on b "Old European cut vs modern brilliant cut diamond" at bounding box center [282, 191] width 204 height 9
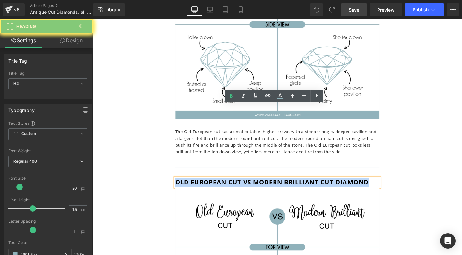
click at [217, 187] on b "Old European cut vs modern brilliant cut diamond" at bounding box center [282, 191] width 204 height 9
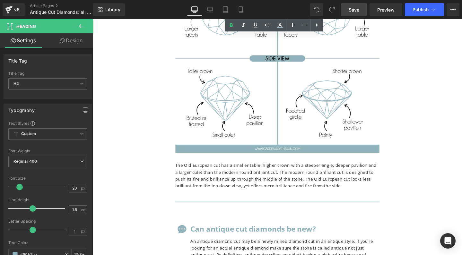
scroll to position [4501, 0]
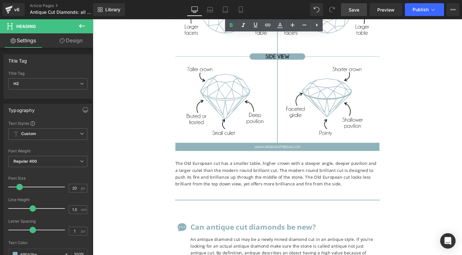
click at [220, 168] on p "The Old European cut has a smaller table, higher crown with a steeper angle, de…" at bounding box center [287, 182] width 215 height 29
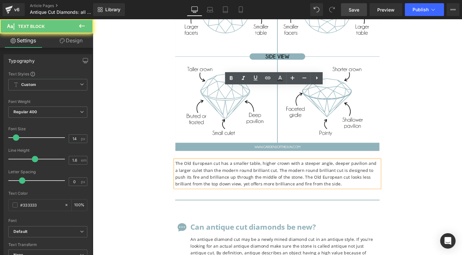
click at [213, 168] on p "The Old European cut has a smaller table, higher crown with a steeper angle, de…" at bounding box center [287, 182] width 215 height 29
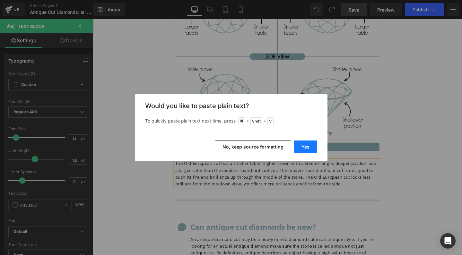
click at [308, 143] on button "Yes" at bounding box center [305, 147] width 23 height 13
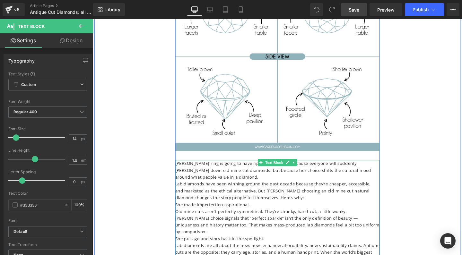
click at [209, 168] on p "[PERSON_NAME] ring is going to have ripple effects. Not because everyone will s…" at bounding box center [287, 179] width 215 height 22
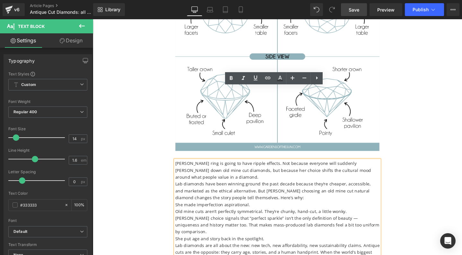
click at [182, 189] on p "Lab diamonds have been winning ground the past decade because they’re cheaper, …" at bounding box center [287, 200] width 215 height 22
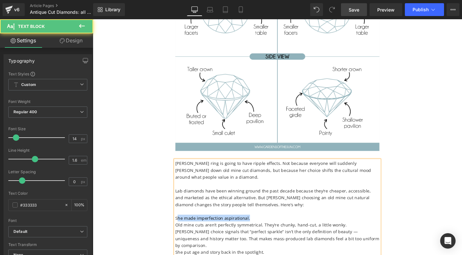
drag, startPoint x: 178, startPoint y: 151, endPoint x: 257, endPoint y: 151, distance: 79.3
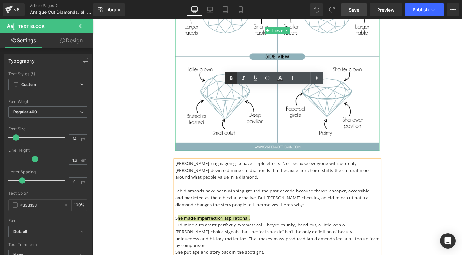
click at [230, 77] on icon at bounding box center [231, 78] width 3 height 4
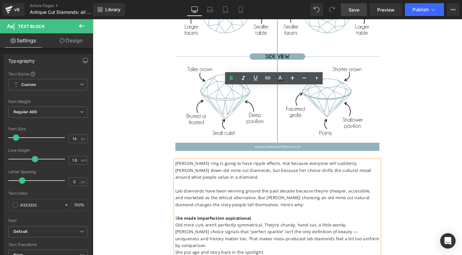
click at [180, 225] on p "S he made imperfection aspirational." at bounding box center [287, 228] width 215 height 7
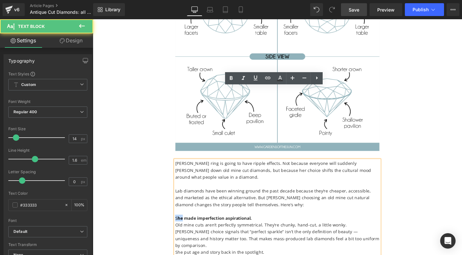
click at [180, 225] on p "S he made imperfection aspirational." at bounding box center [287, 228] width 215 height 7
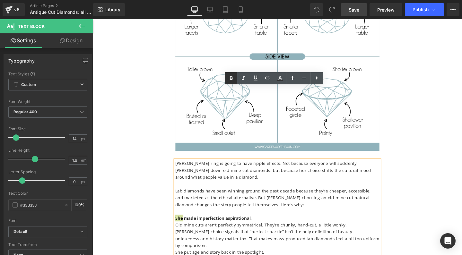
click at [230, 75] on link at bounding box center [231, 78] width 12 height 12
click at [314, 233] on p "Old mine cuts aren’t perfectly symmetrical. They’re chunky, hand-cut, a little …" at bounding box center [287, 247] width 215 height 29
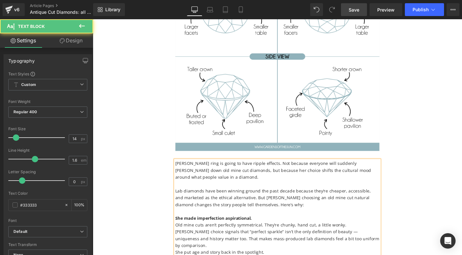
click at [226, 233] on p "Old mine cuts aren’t perfectly symmetrical. They’re chunky, hand cut, a little …" at bounding box center [287, 247] width 215 height 29
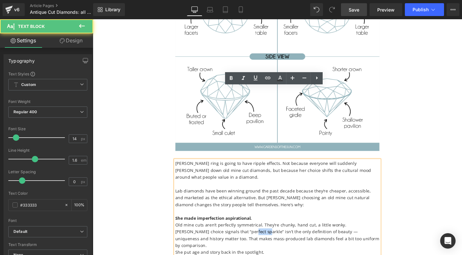
click at [226, 233] on p "Old mine cuts aren’t perfectly symmetrical. They’re chunky, hand cut, a little …" at bounding box center [287, 247] width 215 height 29
click at [315, 233] on p "Old mine cuts aren’t perfectly symmetrical. They’re chunky, hand cut, a little …" at bounding box center [287, 247] width 215 height 29
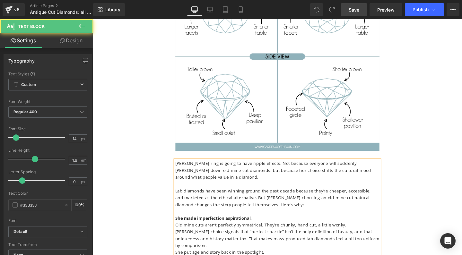
click at [226, 233] on p "Old mine cuts aren’t perfectly symmetrical. They’re chunky, hand cut, a little …" at bounding box center [287, 247] width 215 height 29
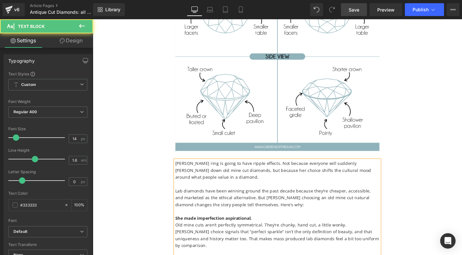
drag, startPoint x: 275, startPoint y: 186, endPoint x: 160, endPoint y: 187, distance: 114.7
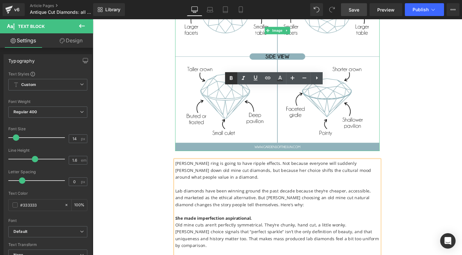
click at [231, 76] on icon at bounding box center [231, 78] width 3 height 4
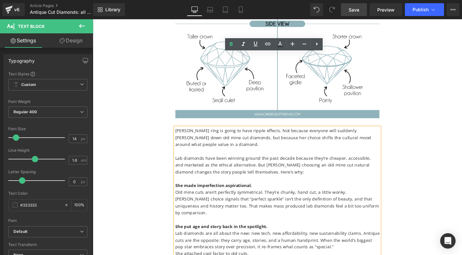
scroll to position [4537, 0]
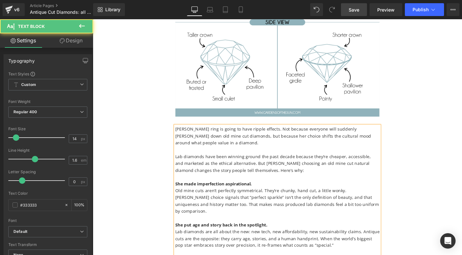
drag, startPoint x: 259, startPoint y: 185, endPoint x: 138, endPoint y: 183, distance: 121.4
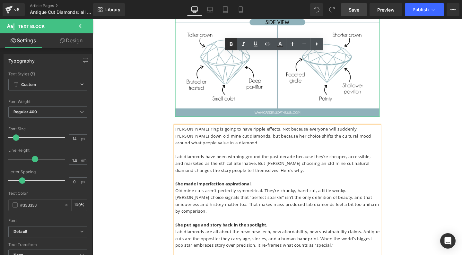
click at [231, 41] on icon at bounding box center [231, 44] width 8 height 8
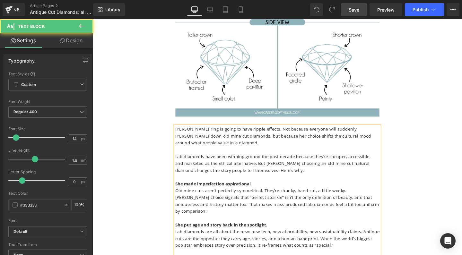
drag, startPoint x: 254, startPoint y: 221, endPoint x: 135, endPoint y: 219, distance: 119.8
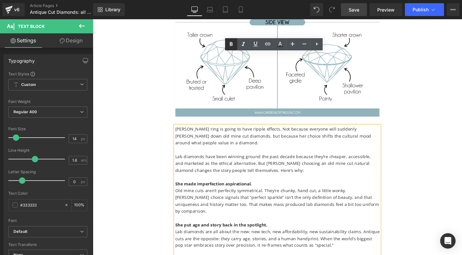
click at [232, 42] on icon at bounding box center [231, 44] width 8 height 8
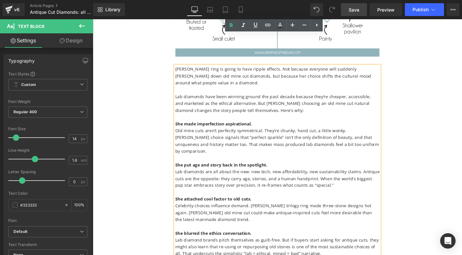
scroll to position [4601, 0]
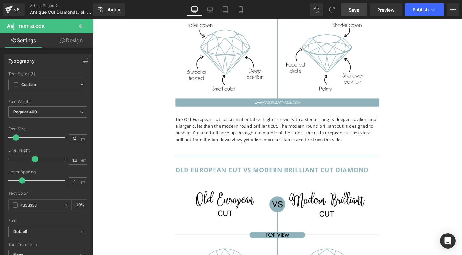
scroll to position [4171, 0]
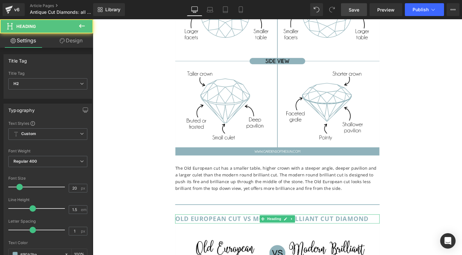
click at [233, 225] on b "Old European cut vs modern brilliant cut diamond" at bounding box center [282, 229] width 204 height 9
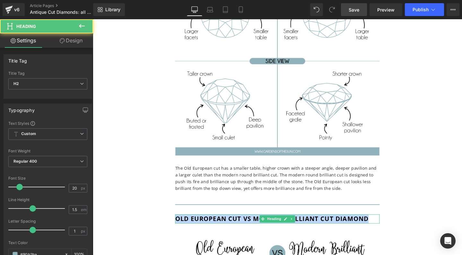
click at [233, 225] on b "Old European cut vs modern brilliant cut diamond" at bounding box center [282, 229] width 204 height 9
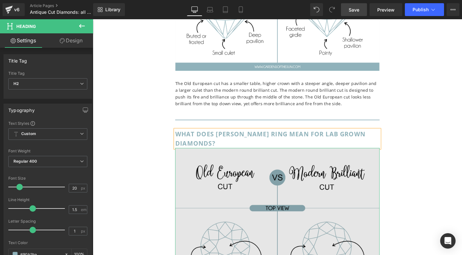
scroll to position [4325, 0]
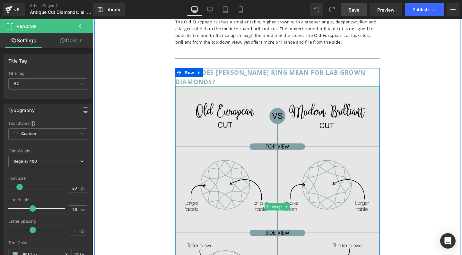
click at [236, 137] on img at bounding box center [287, 217] width 215 height 254
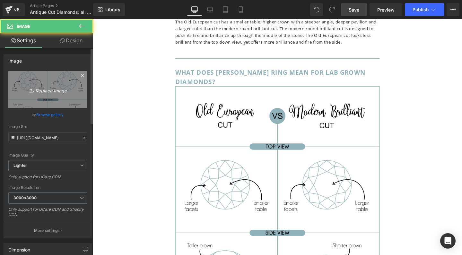
click at [46, 93] on icon "Replace Image" at bounding box center [47, 90] width 51 height 8
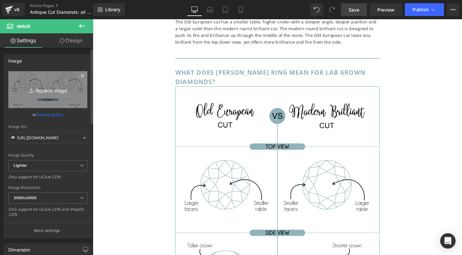
type input "C:\fakepath\[PERSON_NAME] old mine cut diamond engagement ring.jpg"
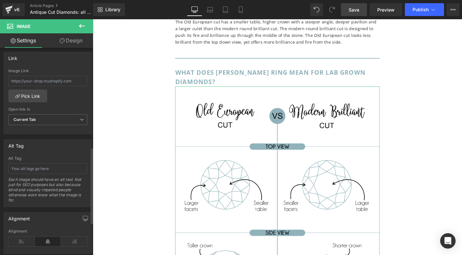
scroll to position [269, 0]
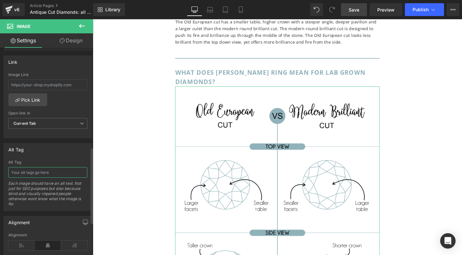
click at [39, 172] on input "text" at bounding box center [47, 172] width 79 height 11
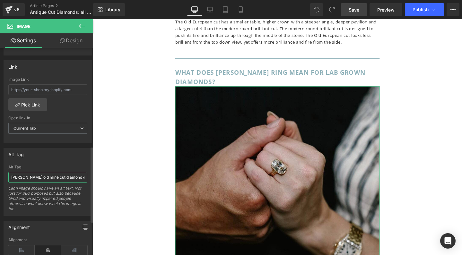
type input "[PERSON_NAME] old mine cut diamond engagement ring"
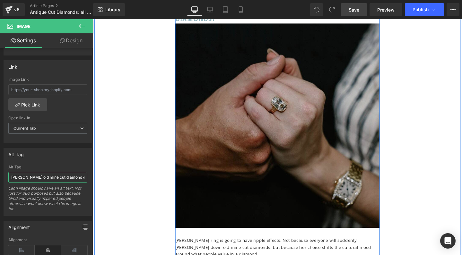
scroll to position [4312, 0]
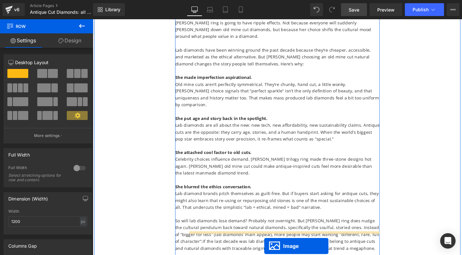
scroll to position [4428, 0]
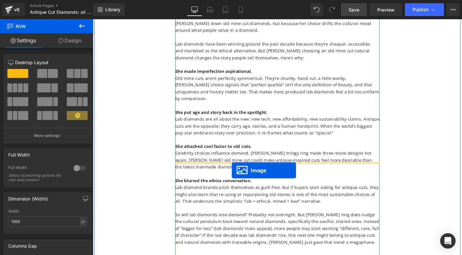
drag, startPoint x: 275, startPoint y: 133, endPoint x: 239, endPoint y: 179, distance: 58.1
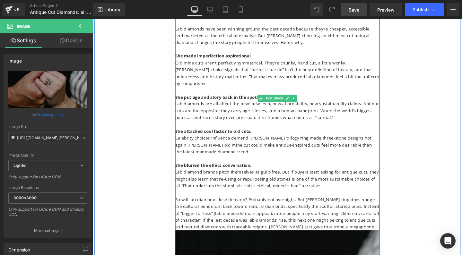
click at [337, 206] on p "So will lab diamonds lose demand? Probably not overnight. But [PERSON_NAME] rin…" at bounding box center [287, 224] width 215 height 36
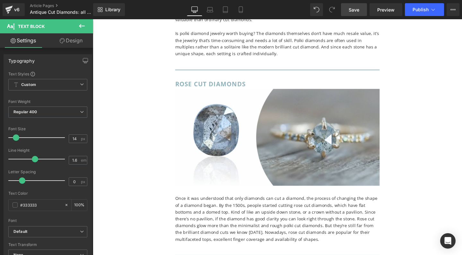
scroll to position [1005, 0]
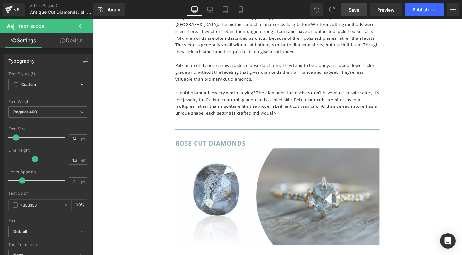
click at [359, 9] on span "Save" at bounding box center [354, 9] width 11 height 7
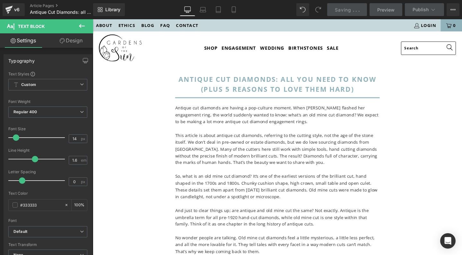
scroll to position [0, 0]
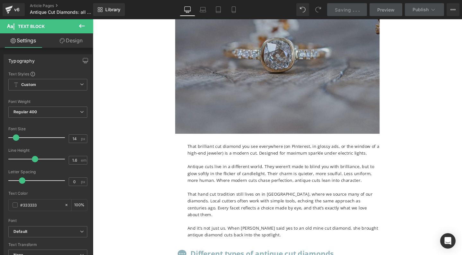
click at [281, 84] on img at bounding box center [287, 60] width 215 height 162
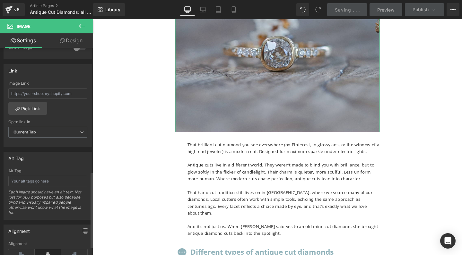
scroll to position [339, 0]
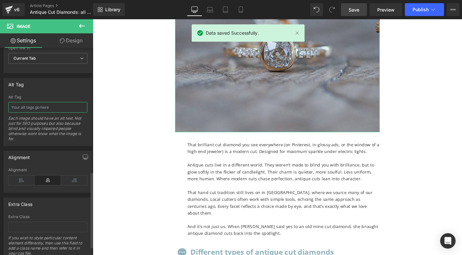
click at [21, 106] on input "text" at bounding box center [47, 107] width 79 height 11
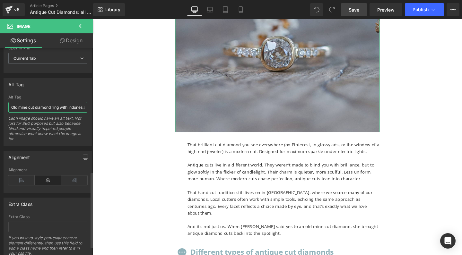
click at [36, 107] on input "Old mine cut diamond ring with Indonesian diamond" at bounding box center [47, 107] width 79 height 11
click at [35, 107] on input "Old mine cut diamond ring in ethical gold with Indonesian diamond" at bounding box center [47, 107] width 79 height 11
type input "Old mine cut diamond ring in ethical gold with Indonesian diamond"
click at [353, 12] on span "Save" at bounding box center [354, 9] width 11 height 7
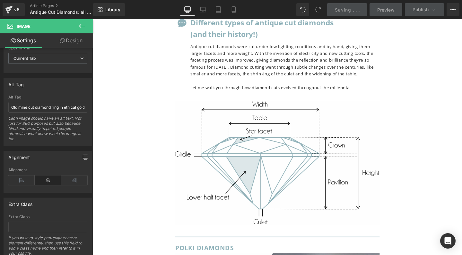
scroll to position [681, 0]
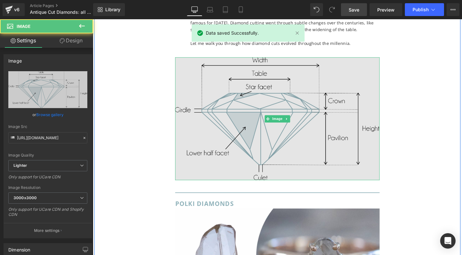
click at [326, 138] on img at bounding box center [287, 123] width 215 height 129
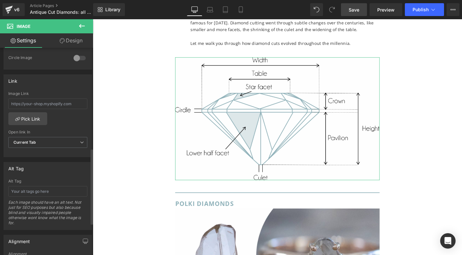
scroll to position [275, 0]
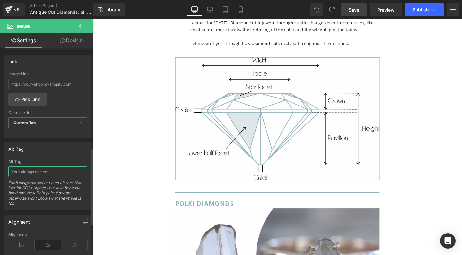
click at [33, 171] on input "text" at bounding box center [47, 172] width 79 height 11
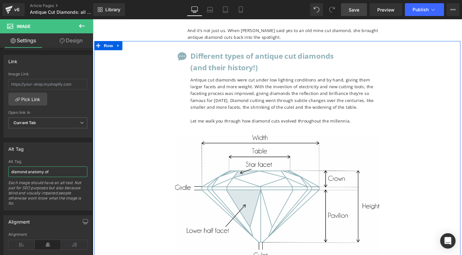
scroll to position [606, 0]
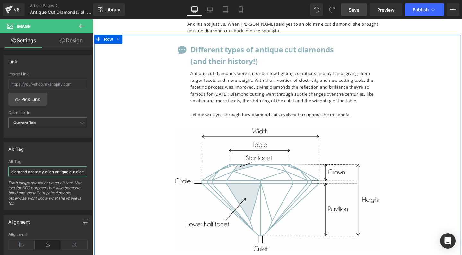
type input "diamond anatomy of an antique cut diamond"
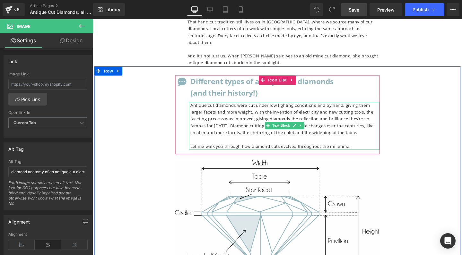
click at [233, 107] on p "Antique cut diamonds were cut under low lighting conditions and by hand, giving…" at bounding box center [295, 125] width 199 height 36
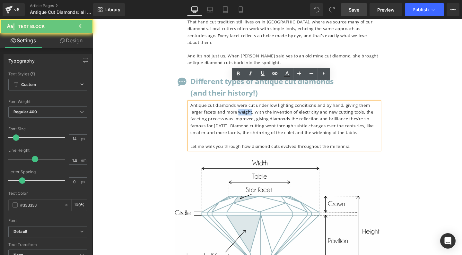
click at [233, 107] on p "Antique cut diamonds were cut under low lighting conditions and by hand, giving…" at bounding box center [295, 125] width 199 height 36
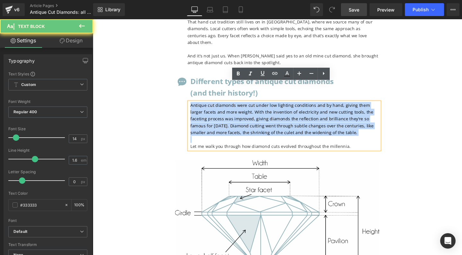
click at [233, 107] on p "Antique cut diamonds were cut under low lighting conditions and by hand, giving…" at bounding box center [295, 125] width 199 height 36
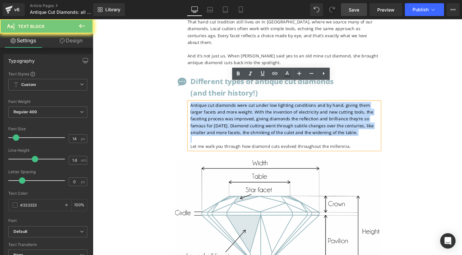
click at [233, 107] on p "Antique cut diamonds were cut under low lighting conditions and by hand, giving…" at bounding box center [295, 125] width 199 height 36
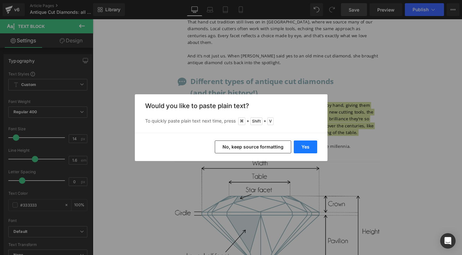
click at [308, 148] on button "Yes" at bounding box center [305, 147] width 23 height 13
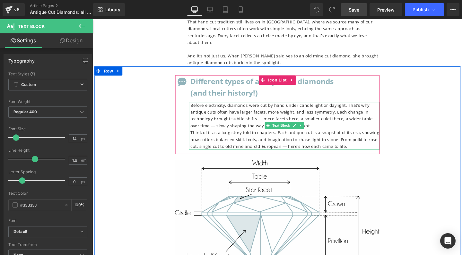
click at [236, 107] on p "Before electricity, diamonds were cut by hand under candlelight or daylight. Th…" at bounding box center [295, 121] width 199 height 29
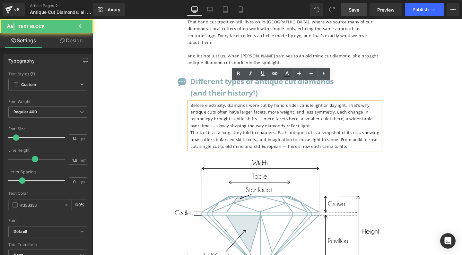
click at [242, 107] on p "Before electricity, diamonds were cut by hand under candlelight or daylight. Th…" at bounding box center [295, 121] width 199 height 29
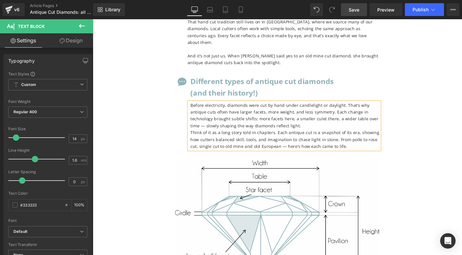
click at [304, 107] on p "Before electricity, diamonds were cut by hand under candlelight or daylight. Th…" at bounding box center [295, 121] width 199 height 29
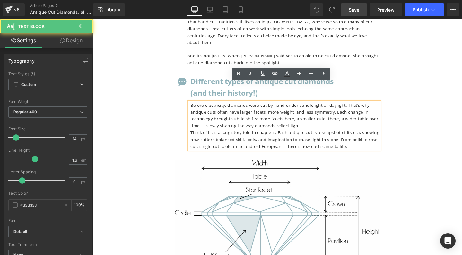
click at [376, 107] on p "Before electricity, diamonds were cut by hand under candlelight or daylight. Th…" at bounding box center [295, 121] width 199 height 29
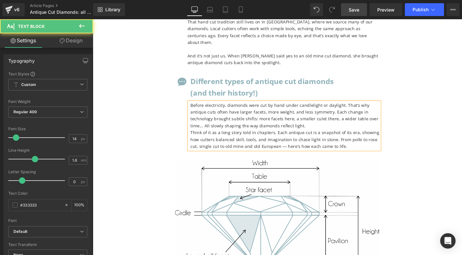
click at [197, 135] on p "Think of it as a long story told in chapters. Each antique cut is a snapshot of…" at bounding box center [295, 146] width 199 height 22
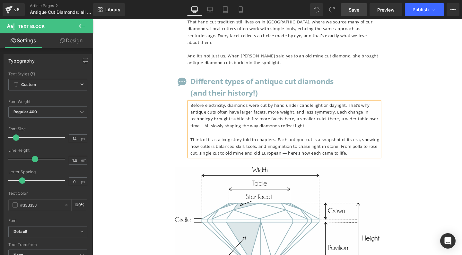
click at [291, 143] on p "Think of it as a long story told in chapters. Each antique cut is a snapshot of…" at bounding box center [295, 154] width 199 height 22
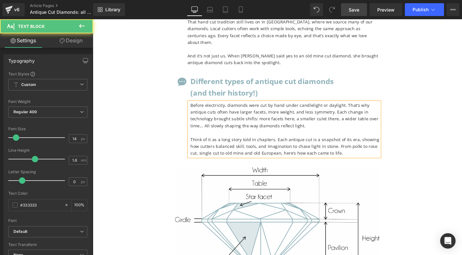
click at [358, 143] on p "Think of it as a long story told in chapters. Each antique cut is a snapshot of…" at bounding box center [295, 154] width 199 height 22
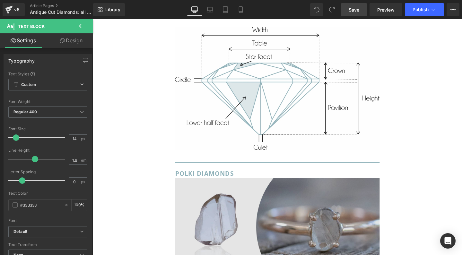
scroll to position [877, 0]
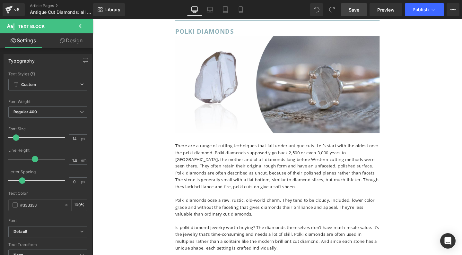
click at [262, 158] on p "There are a range of cutting techniques that fall under antique cuts. Let’s sta…" at bounding box center [287, 174] width 215 height 50
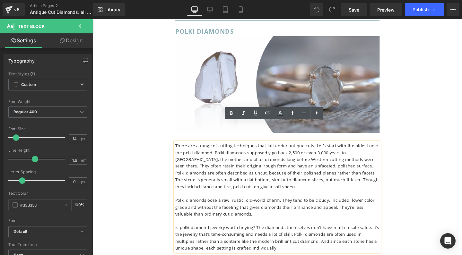
click at [234, 149] on p "There are a range of cutting techniques that fall under antique cuts. Let’s sta…" at bounding box center [287, 174] width 215 height 50
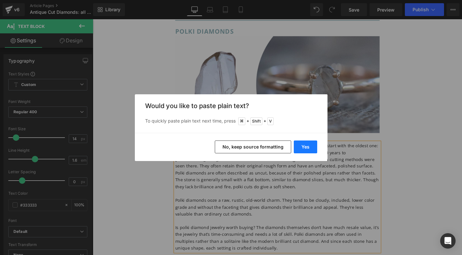
click at [307, 146] on button "Yes" at bounding box center [305, 147] width 23 height 13
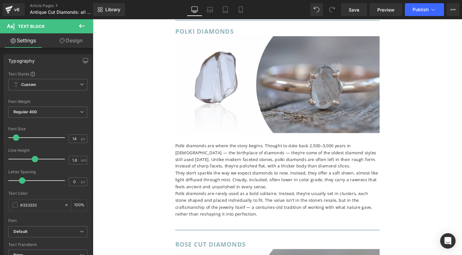
click at [372, 149] on p "Polki diamonds are where the story begins. Thought to date back 2,500–3,000 yea…" at bounding box center [287, 163] width 215 height 29
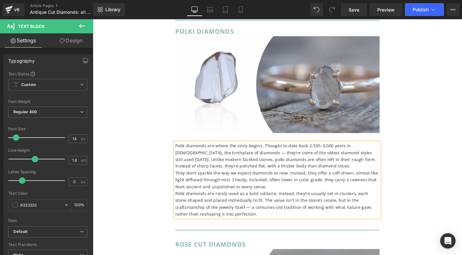
click at [229, 149] on p "Polki diamonds are where the story begins. Thought to date back 2,500–3,000 yea…" at bounding box center [287, 163] width 215 height 29
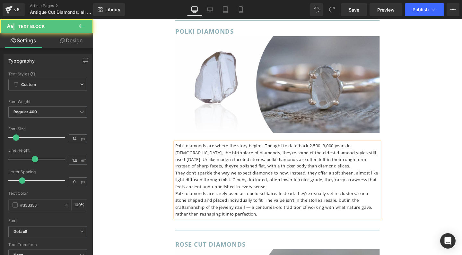
click at [182, 178] on p "They don’t sparkle the way we expect diamonds to now. Instead, they offer a sof…" at bounding box center [287, 189] width 215 height 22
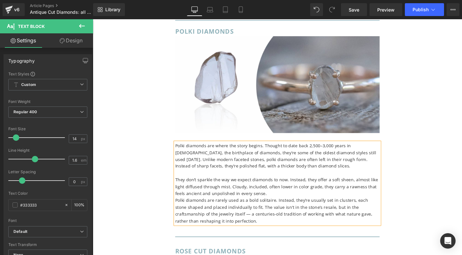
click at [275, 185] on p "They don’t sparkle the way we expect diamonds to now. Instead, they offer a sof…" at bounding box center [287, 196] width 215 height 22
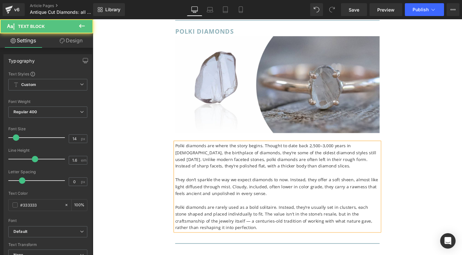
click at [216, 214] on p "Polki diamonds are rarely used as a bold solitaire. Instead, they’re usually se…" at bounding box center [287, 228] width 215 height 29
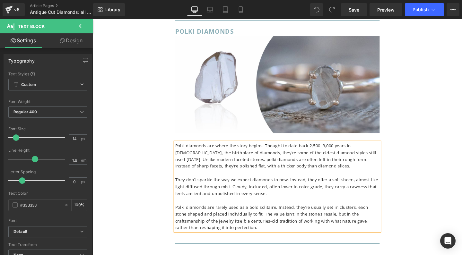
click at [241, 214] on p "Polki diamonds are rarely used as a bold solitaire. Instead, they’re usually se…" at bounding box center [287, 228] width 215 height 29
click at [235, 214] on p "Polki diamonds are rarely used as a bold solitaire. Instead, they’re usually se…" at bounding box center [287, 228] width 215 height 29
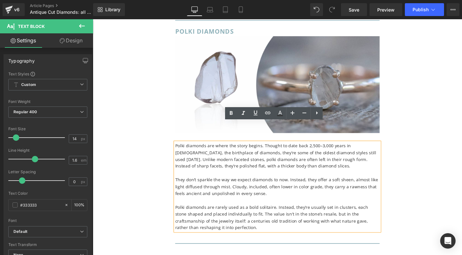
click at [183, 214] on p "Polki diamonds are rarely used as a bold solitaire. Instead, they’re usually se…" at bounding box center [287, 228] width 215 height 29
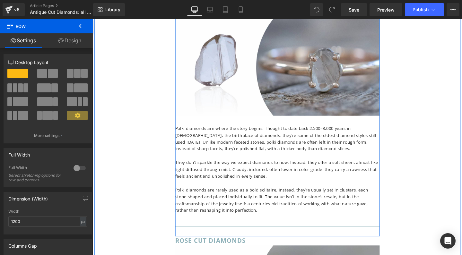
scroll to position [937, 0]
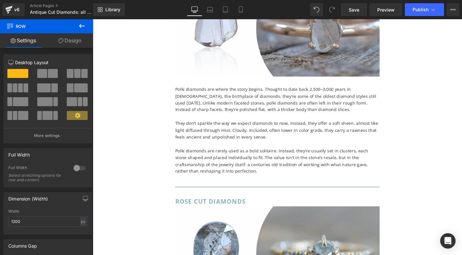
click at [81, 26] on icon at bounding box center [82, 26] width 6 height 4
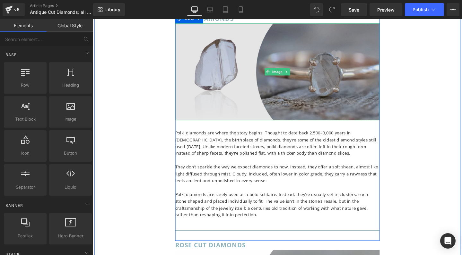
scroll to position [848, 0]
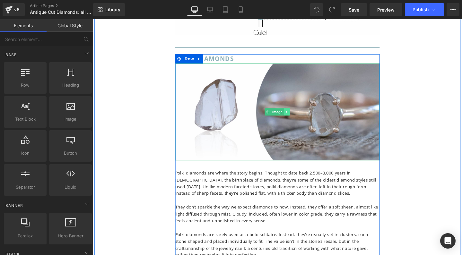
click at [295, 113] on link at bounding box center [297, 117] width 7 height 8
click at [293, 115] on icon at bounding box center [294, 117] width 4 height 4
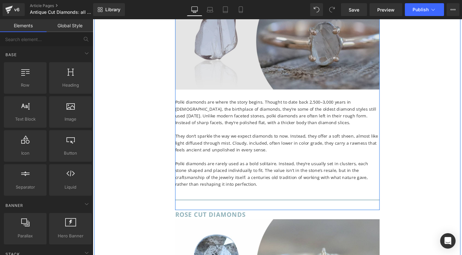
scroll to position [1050, 0]
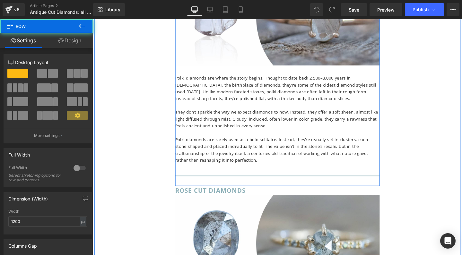
click at [205, 156] on div "Polki Diamonds Heading Image Image Polki diamonds are where the story begins. T…" at bounding box center [287, 23] width 215 height 338
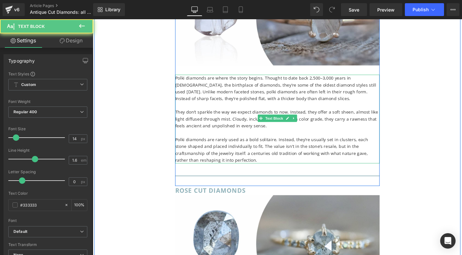
click at [212, 135] on p at bounding box center [287, 138] width 215 height 7
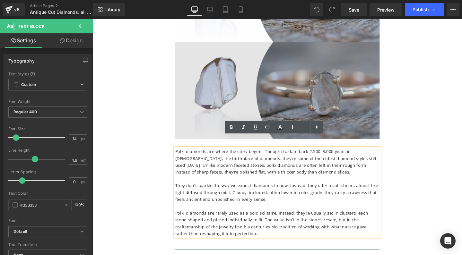
scroll to position [964, 0]
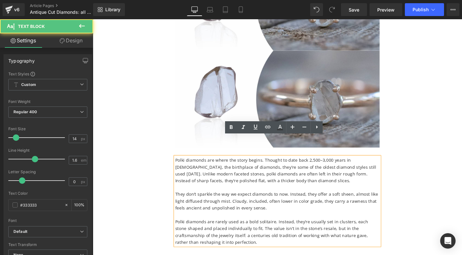
click at [216, 231] on p "Polki diamonds are rarely used as a bold solitaire. Instead, they’re usually se…" at bounding box center [287, 243] width 215 height 29
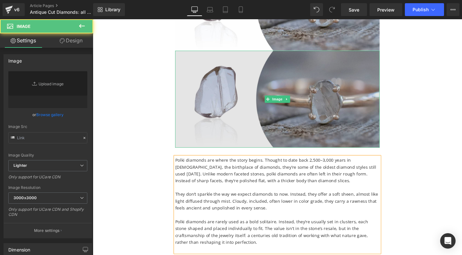
click at [296, 99] on img at bounding box center [287, 103] width 215 height 102
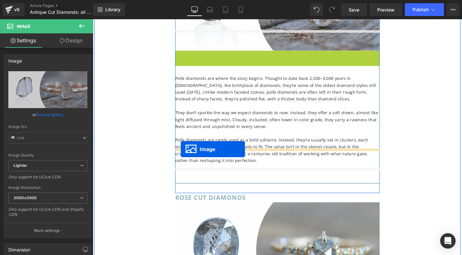
drag, startPoint x: 275, startPoint y: 81, endPoint x: 185, endPoint y: 156, distance: 116.7
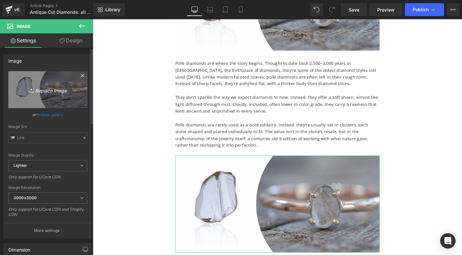
click at [41, 91] on icon "Replace Image" at bounding box center [47, 90] width 51 height 8
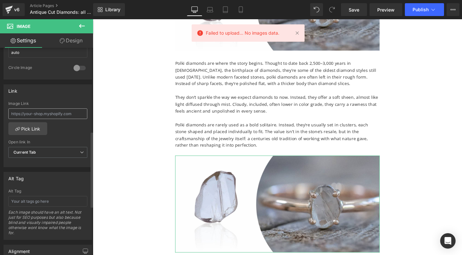
scroll to position [246, 0]
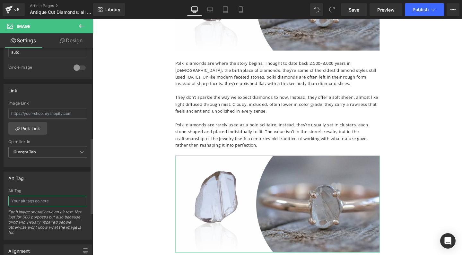
click at [38, 198] on input "text" at bounding box center [47, 201] width 79 height 11
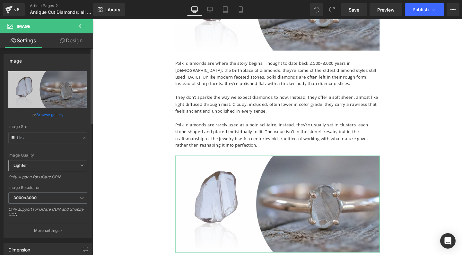
scroll to position [0, 0]
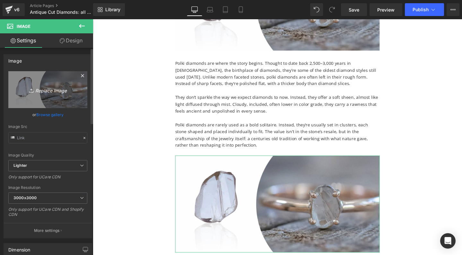
click at [45, 86] on icon "Replace Image" at bounding box center [47, 90] width 51 height 8
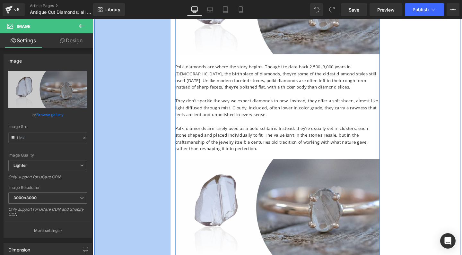
scroll to position [980, 0]
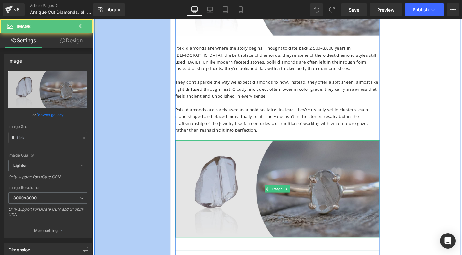
click at [244, 168] on img at bounding box center [287, 198] width 215 height 102
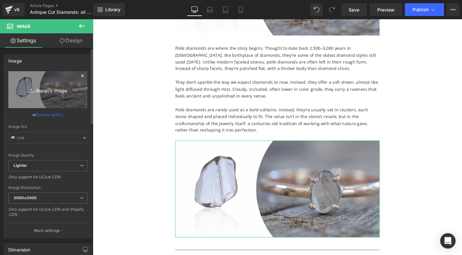
click at [36, 91] on icon "Replace Image" at bounding box center [47, 90] width 51 height 8
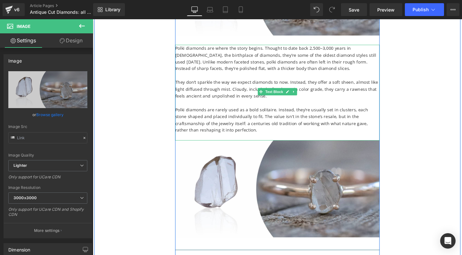
type input "C:\fakepath\polki diamond rings Indonesia.jpg"
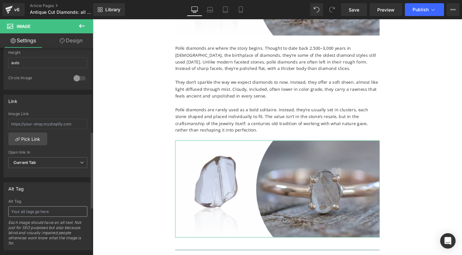
scroll to position [231, 0]
click at [57, 211] on input "text" at bounding box center [47, 211] width 79 height 11
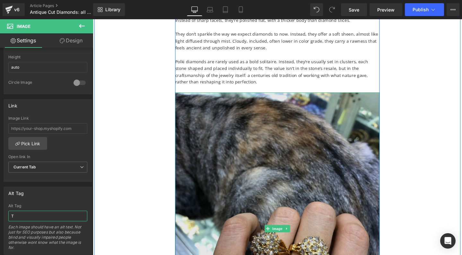
scroll to position [1075, 0]
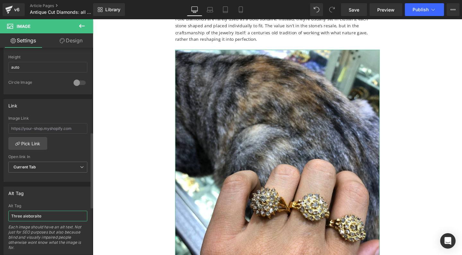
click at [32, 213] on input "Three aleboraite" at bounding box center [47, 216] width 79 height 11
type input "Three elaborate polki cut diamond cluster rings from [GEOGRAPHIC_DATA]"
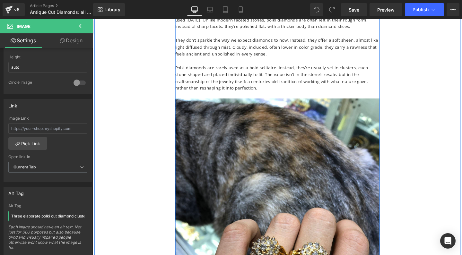
scroll to position [1185, 0]
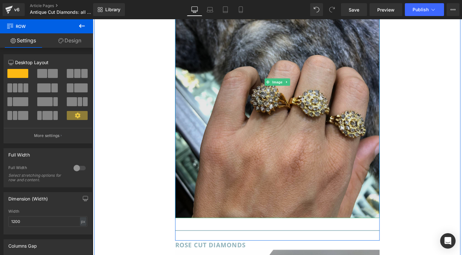
click at [289, 107] on img at bounding box center [287, 85] width 215 height 287
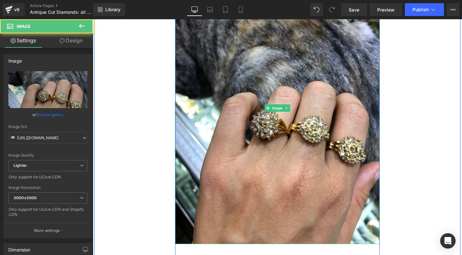
scroll to position [1153, 0]
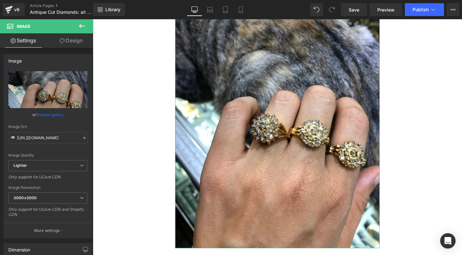
click at [74, 37] on link "Design" at bounding box center [71, 40] width 47 height 14
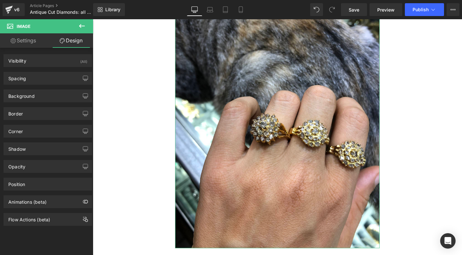
click at [31, 36] on link "Settings" at bounding box center [23, 40] width 47 height 14
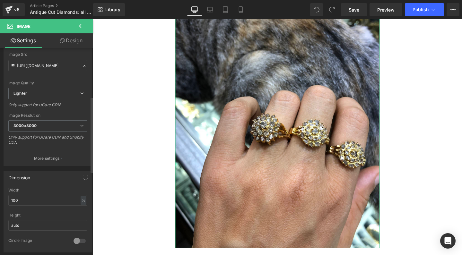
scroll to position [16, 0]
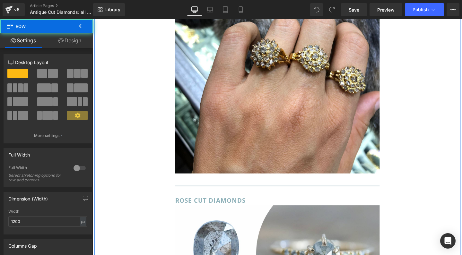
scroll to position [1397, 0]
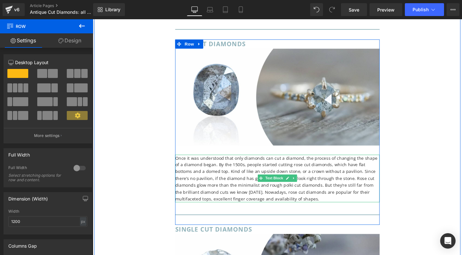
click at [240, 162] on p "Once it was understood that only diamonds can cut a diamond, the process of cha…" at bounding box center [287, 187] width 215 height 50
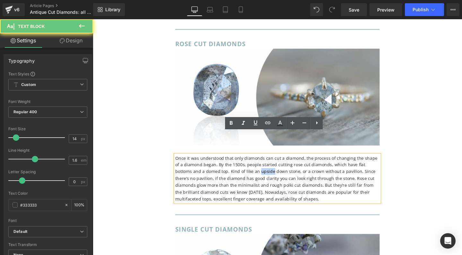
click at [240, 162] on p "Once it was understood that only diamonds can cut a diamond, the process of cha…" at bounding box center [287, 187] width 215 height 50
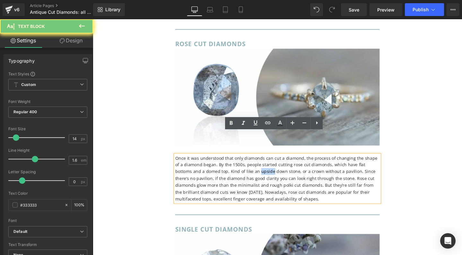
click at [240, 162] on p "Once it was understood that only diamonds can cut a diamond, the process of cha…" at bounding box center [287, 187] width 215 height 50
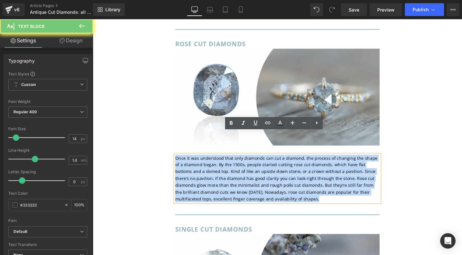
click at [240, 162] on p "Once it was understood that only diamonds can cut a diamond, the process of cha…" at bounding box center [287, 187] width 215 height 50
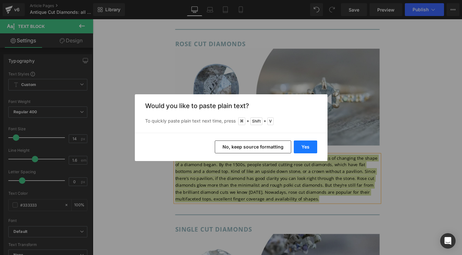
click at [305, 147] on button "Yes" at bounding box center [305, 147] width 23 height 13
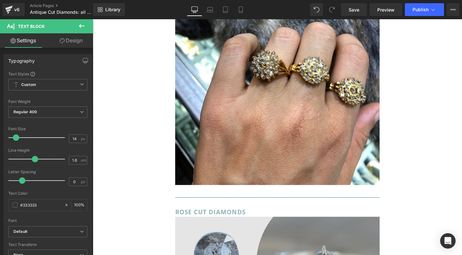
scroll to position [1359, 0]
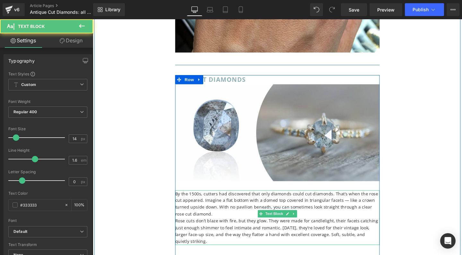
click at [344, 199] on p "By the 1500s, cutters had discovered that only diamonds could cut diamonds. Tha…" at bounding box center [287, 213] width 215 height 29
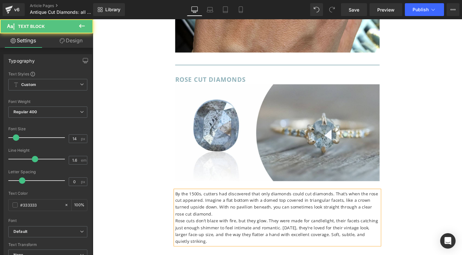
click at [211, 200] on p "By the 1500s, cutters had discovered that only diamonds could cut diamonds. Tha…" at bounding box center [287, 213] width 215 height 29
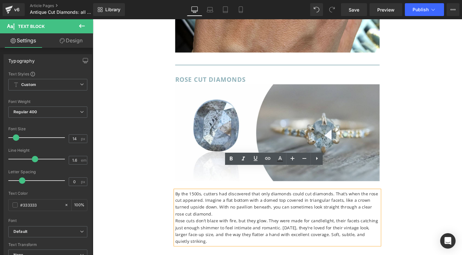
click at [180, 228] on p "Rose cuts don’t blaze with fire, but they glow. They were made for candlelight,…" at bounding box center [287, 242] width 215 height 29
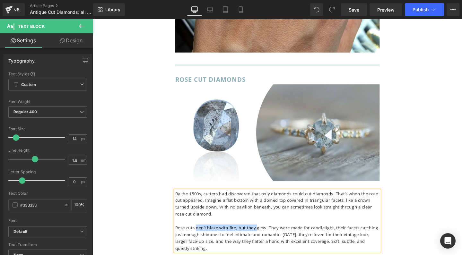
drag, startPoint x: 200, startPoint y: 214, endPoint x: 262, endPoint y: 216, distance: 61.7
click at [262, 235] on p "Rose cuts don’t blaze with fire, but they glow. They were made for candlelight,…" at bounding box center [287, 249] width 215 height 29
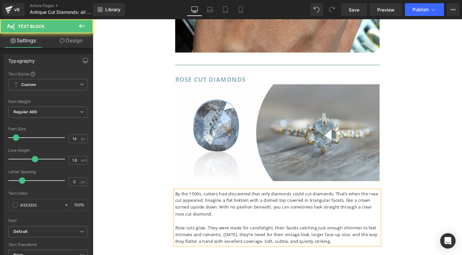
click at [209, 235] on p "Rose cuts glow. They were made for candlelight, their facets catching just enou…" at bounding box center [287, 246] width 215 height 22
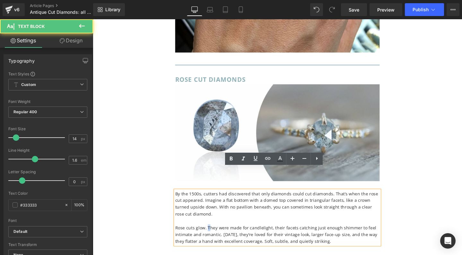
click at [214, 235] on p "Rose cuts glow. They were made for candlelight, their facets catching just enou…" at bounding box center [287, 246] width 215 height 22
click at [216, 235] on p "Rose cuts glow. They were made for candlelight, their facets catching just enou…" at bounding box center [287, 246] width 215 height 22
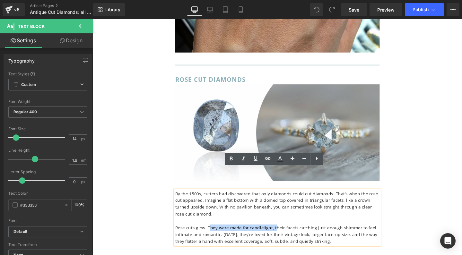
drag, startPoint x: 214, startPoint y: 214, endPoint x: 281, endPoint y: 214, distance: 67.8
click at [281, 235] on p "Rose cuts glow. They were made for candlelight, their facets catching just enou…" at bounding box center [287, 246] width 215 height 22
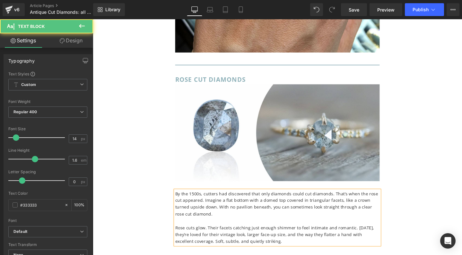
click at [364, 235] on p "Rose cuts glow. Their facets catching just enough shimmer to feel intimate and …" at bounding box center [287, 246] width 215 height 22
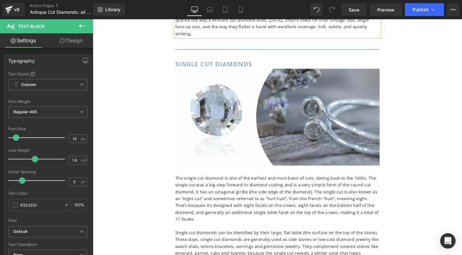
scroll to position [1628, 0]
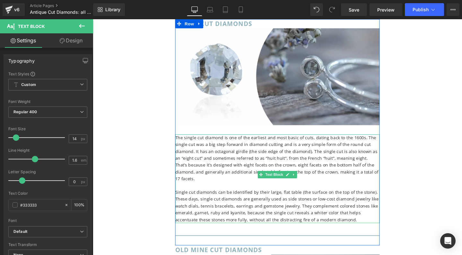
click at [233, 141] on p "The single cut diamond is one of the earliest and most basic of cuts, dating ba…" at bounding box center [287, 166] width 215 height 50
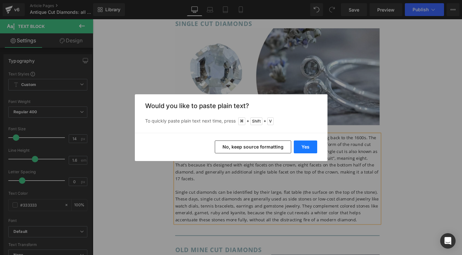
click at [305, 145] on button "Yes" at bounding box center [305, 147] width 23 height 13
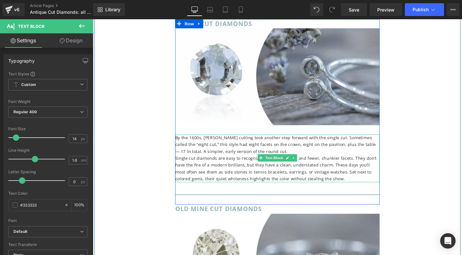
click at [224, 141] on p "By the 1600s, [PERSON_NAME] cutting took another step forward with the single c…" at bounding box center [287, 152] width 215 height 22
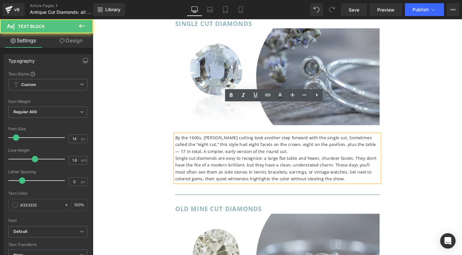
click at [369, 141] on p "By the 1600s, [PERSON_NAME] cutting took another step forward with the single c…" at bounding box center [287, 152] width 215 height 22
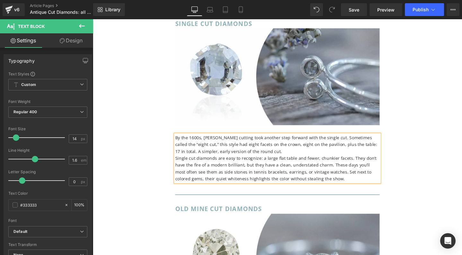
click at [180, 162] on p "Single cut diamonds are easy to recognize: a large flat table and fewer, chunki…" at bounding box center [287, 176] width 215 height 29
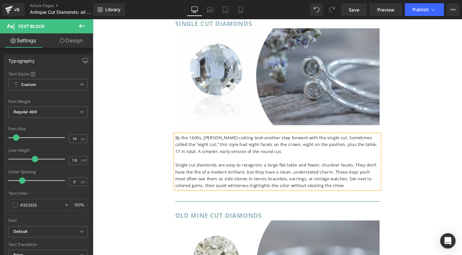
scroll to position [1611, 0]
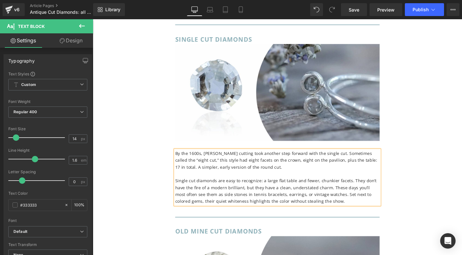
click at [198, 157] on p "By the 1600s, [PERSON_NAME] cutting took another step forward with the single c…" at bounding box center [287, 168] width 215 height 22
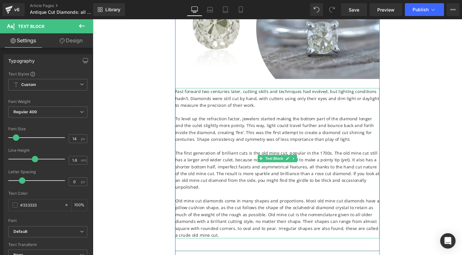
scroll to position [1880, 0]
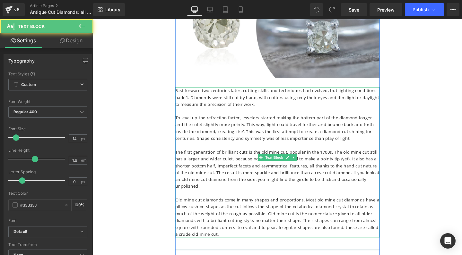
click at [222, 156] on p "The first generation of brilliant cuts is the old mine cut, popular in the 1700…" at bounding box center [287, 177] width 215 height 43
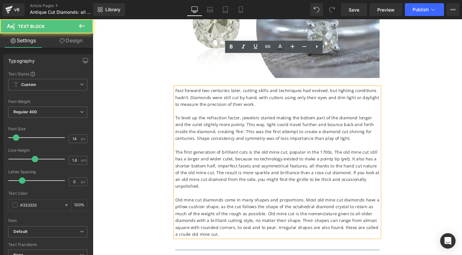
click at [222, 91] on p "Fast forward two centuries later, cutting skills and techniques had evolved, bu…" at bounding box center [287, 102] width 215 height 22
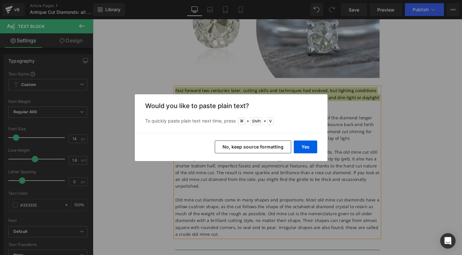
click at [251, 147] on button "No, keep source formatting" at bounding box center [253, 147] width 76 height 13
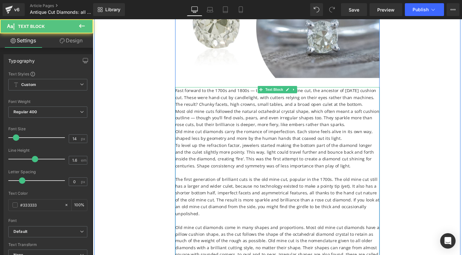
click at [190, 91] on p "Fast forward to the 1700s and 1800s — the era of the old mine cut, the ancestor…" at bounding box center [287, 102] width 215 height 22
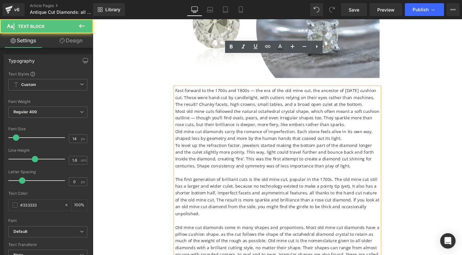
click at [259, 91] on p "Fast forward to the 1700s and 1800s — the era of the old mine cut, the ancestor…" at bounding box center [287, 102] width 215 height 22
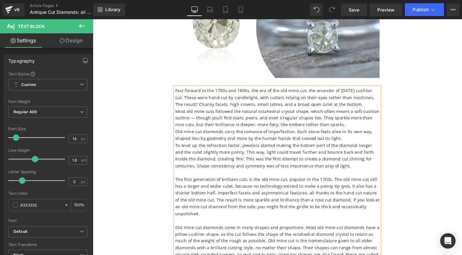
click at [216, 91] on p "Fast forward to the 1700s and 1800s, the era of the old mine cut, the ancestor …" at bounding box center [287, 102] width 215 height 22
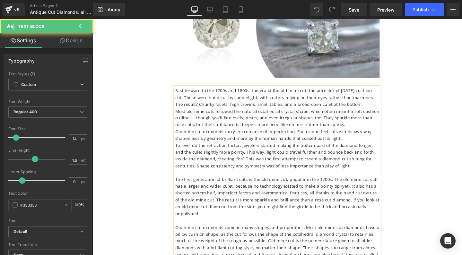
click at [181, 113] on p "Most old mine cuts followed the natural octahedral crystal shape, which often m…" at bounding box center [287, 124] width 215 height 22
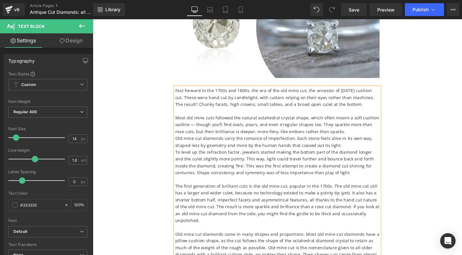
click at [196, 120] on p "Most old mine cuts followed the natural octahedral crystal shape, which often m…" at bounding box center [287, 131] width 215 height 22
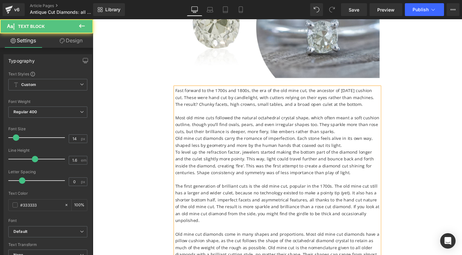
click at [182, 141] on p "Old mine cut diamonds carry the romance of imperfection. Each stone feels alive…" at bounding box center [287, 148] width 215 height 14
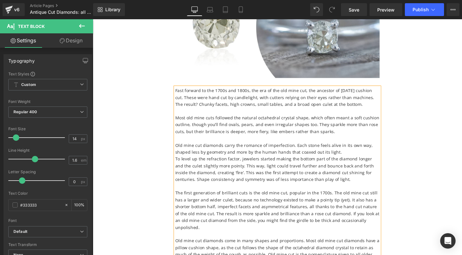
click at [181, 163] on p "To level up the refraction factor, jewelers started making the bottom part of t…" at bounding box center [287, 177] width 215 height 29
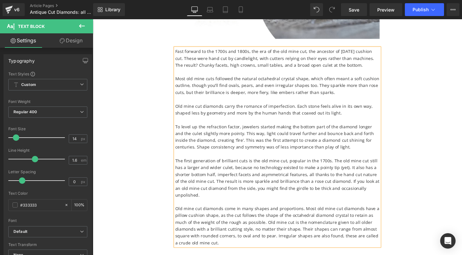
scroll to position [1922, 0]
click at [212, 164] on p "The first generation of brilliant cuts is the old mine cut, popular in the 1700…" at bounding box center [287, 185] width 215 height 43
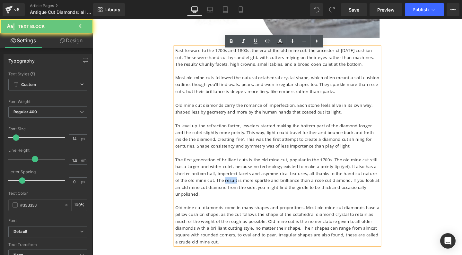
click at [212, 164] on p "The first generation of brilliant cuts is the old mine cut, popular in the 1700…" at bounding box center [287, 185] width 215 height 43
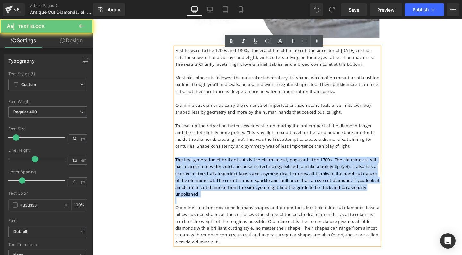
click at [212, 164] on p "The first generation of brilliant cuts is the old mine cut, popular in the 1700…" at bounding box center [287, 185] width 215 height 43
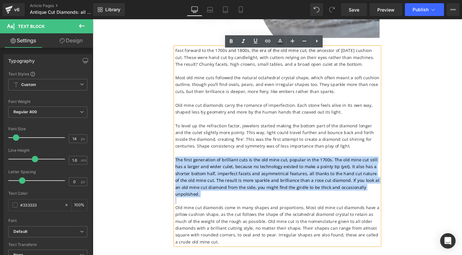
click at [213, 164] on p "The first generation of brilliant cuts is the old mine cut, popular in the 1700…" at bounding box center [287, 185] width 215 height 43
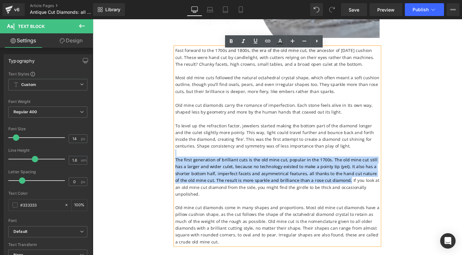
drag, startPoint x: 337, startPoint y: 153, endPoint x: 147, endPoint y: 126, distance: 191.0
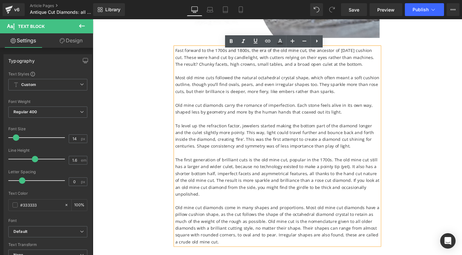
click at [203, 164] on p "The first generation of brilliant cuts is the old mine cut, popular in the 1700…" at bounding box center [287, 185] width 215 height 43
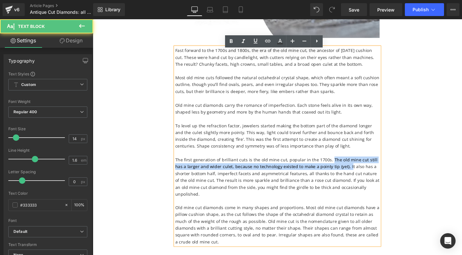
drag, startPoint x: 340, startPoint y: 132, endPoint x: 351, endPoint y: 138, distance: 12.8
click at [351, 164] on p "The first generation of brilliant cuts is the old mine cut, popular in the 1700…" at bounding box center [287, 185] width 215 height 43
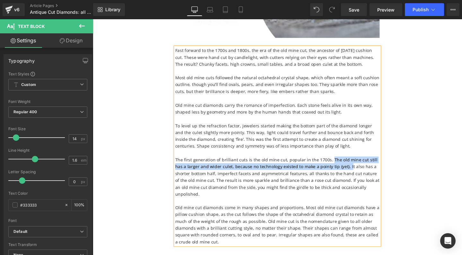
copy p "The old mine cut still has a larger and wider culet, because no technology exis…"
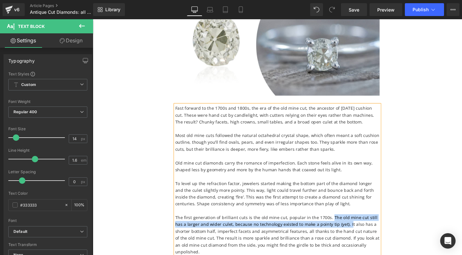
scroll to position [1858, 0]
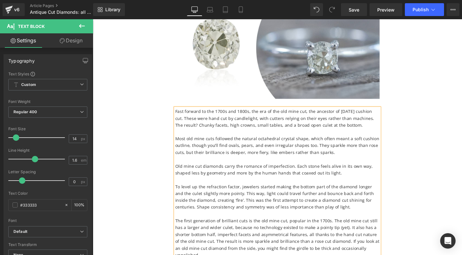
click at [242, 192] on p "To level up the refraction factor, jewelers started making the bottom part of t…" at bounding box center [287, 206] width 215 height 29
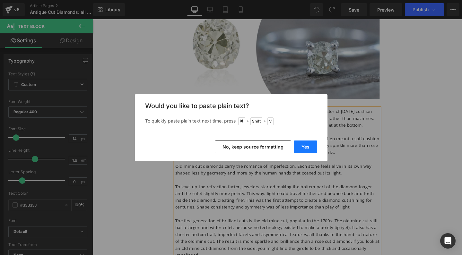
click at [300, 145] on button "Yes" at bounding box center [305, 147] width 23 height 13
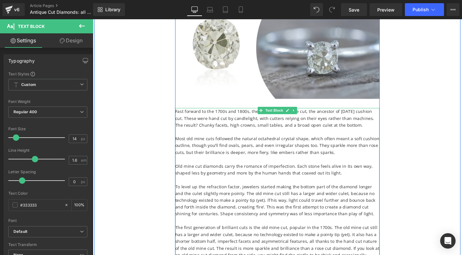
click at [277, 192] on p "To level up the refraction factor, jewelers started making the bottom part of t…" at bounding box center [287, 210] width 215 height 36
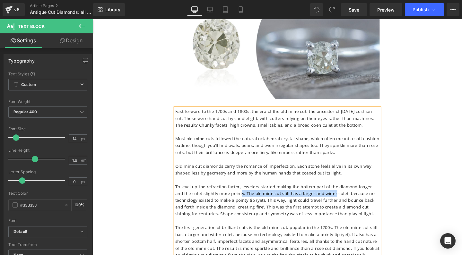
drag, startPoint x: 238, startPoint y: 167, endPoint x: 332, endPoint y: 167, distance: 94.4
click at [332, 192] on p "To level up the refraction factor, jewelers started making the bottom part of t…" at bounding box center [287, 210] width 215 height 36
click at [209, 192] on p "To level up the refraction factor, jewelers started making the bottom part of t…" at bounding box center [287, 210] width 215 height 36
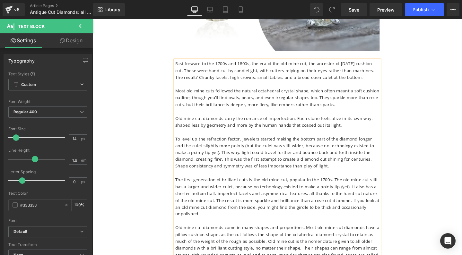
scroll to position [1910, 0]
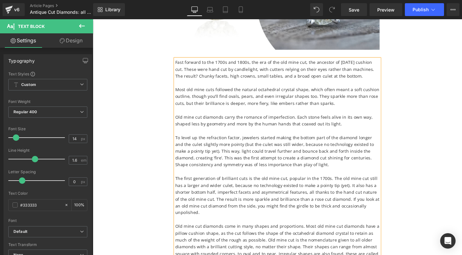
drag, startPoint x: 212, startPoint y: 151, endPoint x: 382, endPoint y: 177, distance: 172.0
click at [382, 183] on p "The first generation of brilliant cuts is the old mine cut, popular in the 1700…" at bounding box center [287, 204] width 215 height 43
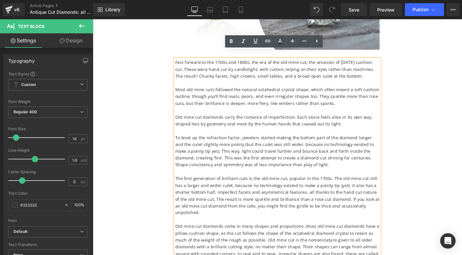
click at [369, 183] on p "The first generation of brilliant cuts is the old mine cut, popular in the 1700…" at bounding box center [287, 204] width 215 height 43
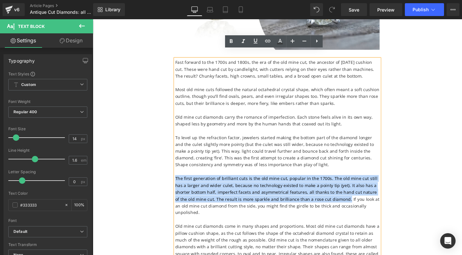
drag, startPoint x: 337, startPoint y: 173, endPoint x: 154, endPoint y: 154, distance: 183.8
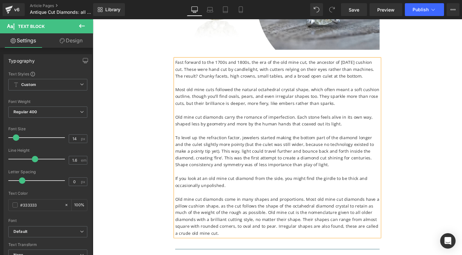
click at [219, 183] on p "If you look at an old mine cut diamond from the side, you might find the girdle…" at bounding box center [287, 190] width 215 height 14
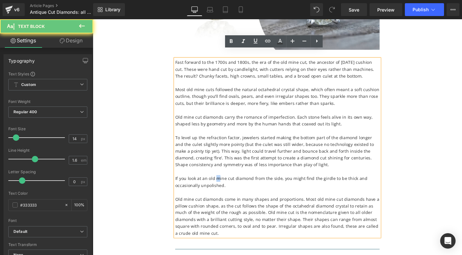
click at [219, 183] on p "If you look at an old mine cut diamond from the side, you might find the girdle…" at bounding box center [287, 190] width 215 height 14
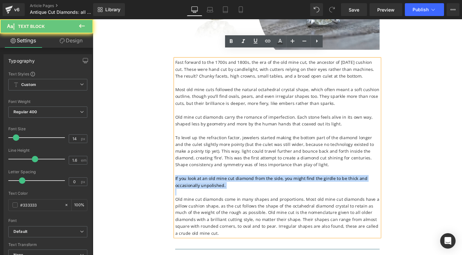
click at [219, 183] on p "If you look at an old mine cut diamond from the side, you might find the girdle…" at bounding box center [287, 190] width 215 height 14
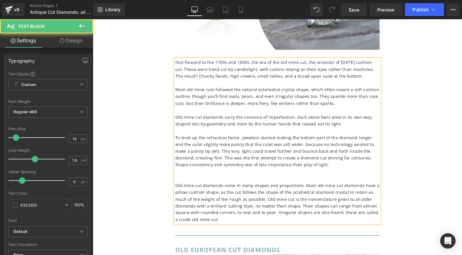
click at [207, 140] on p "To level up the refraction factor, jewelers started making the bottom part of t…" at bounding box center [287, 158] width 215 height 36
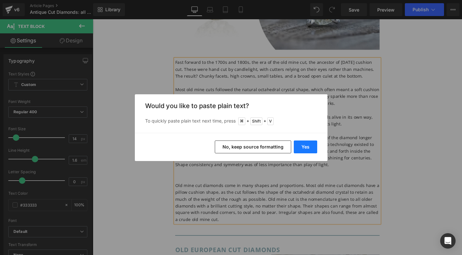
click at [304, 148] on button "Yes" at bounding box center [305, 147] width 23 height 13
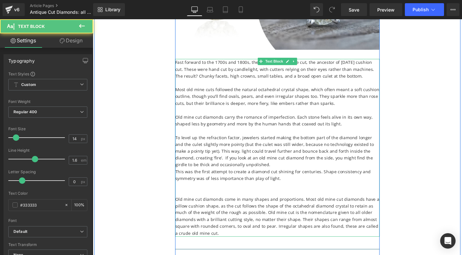
click at [208, 140] on p "To level up the refraction factor, jewelers started making the bottom part of t…" at bounding box center [287, 158] width 215 height 36
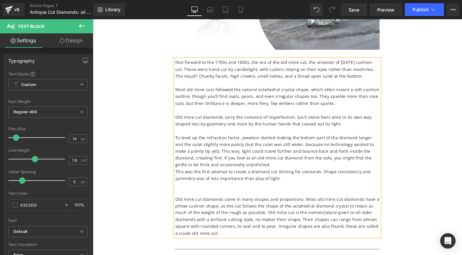
click at [264, 140] on p "To level up the refraction factor, jewelers started making the bottom part of t…" at bounding box center [287, 158] width 215 height 36
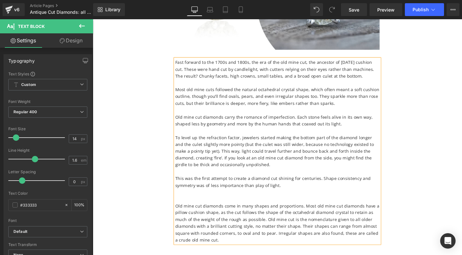
click at [287, 212] on p "Old mine cut diamonds come in many shapes and proportions. Most old mine cut di…" at bounding box center [287, 233] width 215 height 43
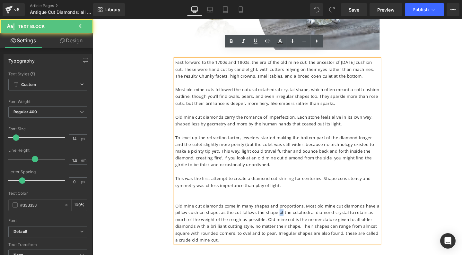
click at [287, 212] on p "Old mine cut diamonds come in many shapes and proportions. Most old mine cut di…" at bounding box center [287, 233] width 215 height 43
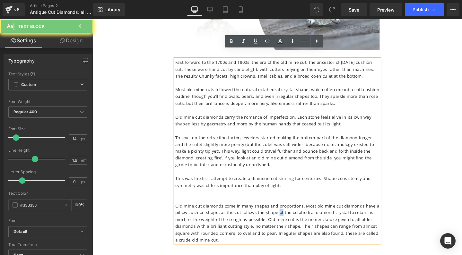
click at [287, 212] on p "Old mine cut diamonds come in many shapes and proportions. Most old mine cut di…" at bounding box center [287, 233] width 215 height 43
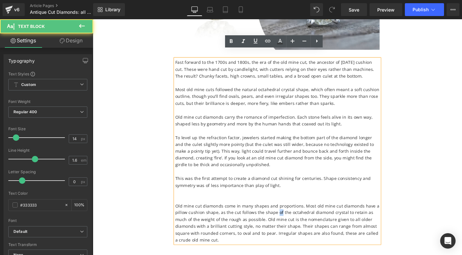
click at [279, 212] on p "Old mine cut diamonds come in many shapes and proportions. Most old mine cut di…" at bounding box center [287, 233] width 215 height 43
drag, startPoint x: 204, startPoint y: 216, endPoint x: 178, endPoint y: 176, distance: 47.7
click at [180, 176] on div "Fast forward to the 1700s and 1800s, the era of the old mine cut, the ancestor …" at bounding box center [287, 158] width 215 height 194
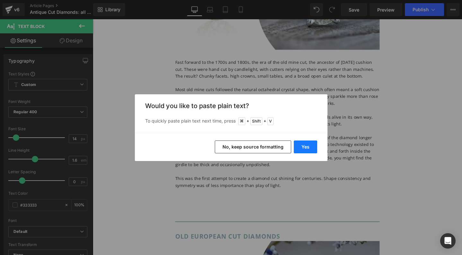
click at [307, 147] on button "Yes" at bounding box center [305, 147] width 23 height 13
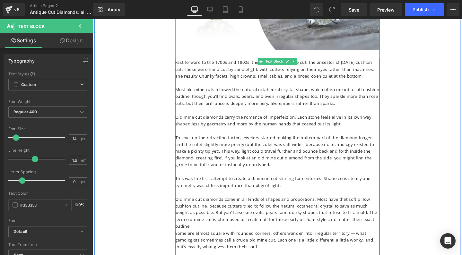
click at [362, 241] on p "Some are almost square with rounded corners, others wander into irregular terri…" at bounding box center [287, 252] width 215 height 22
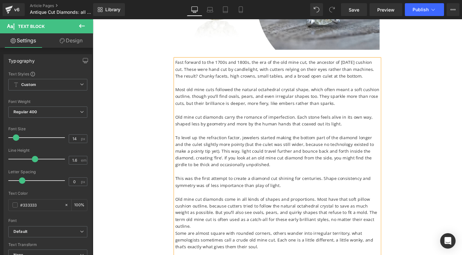
click at [279, 241] on p "Some are almost square with rounded corners, others wander into irregular terri…" at bounding box center [287, 252] width 215 height 22
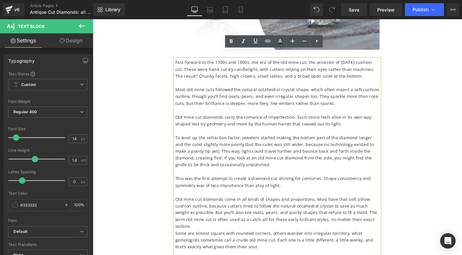
click at [363, 205] on p "Old mine cut diamonds come in all kinds of shapes and proportions. Most have th…" at bounding box center [287, 223] width 215 height 36
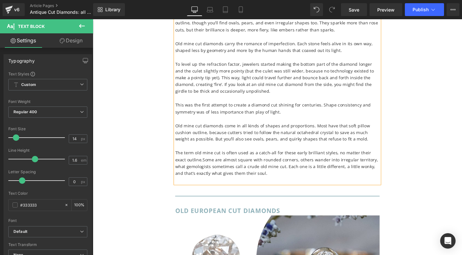
scroll to position [2046, 0]
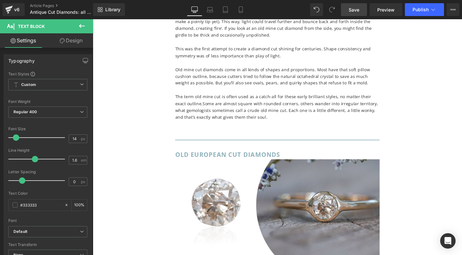
click at [356, 12] on span "Save" at bounding box center [354, 9] width 11 height 7
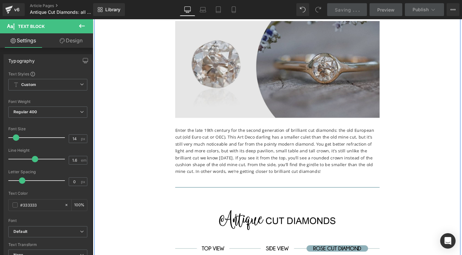
scroll to position [2193, 0]
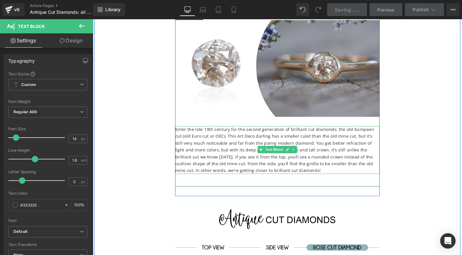
click at [214, 132] on p "Enter the late 19th century for the second generation of brilliant cut diamonds…" at bounding box center [287, 157] width 215 height 50
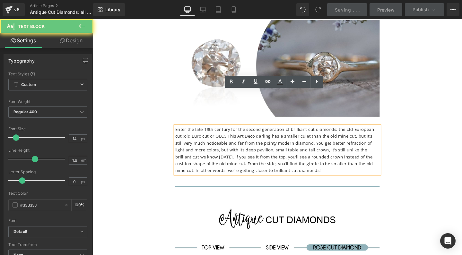
click at [214, 132] on p "Enter the late 19th century for the second generation of brilliant cut diamonds…" at bounding box center [287, 157] width 215 height 50
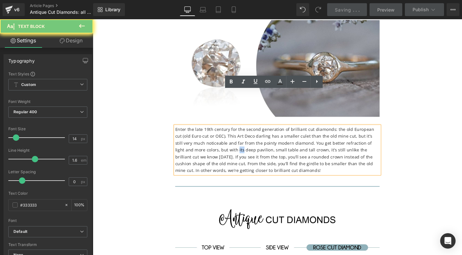
click at [214, 132] on p "Enter the late 19th century for the second generation of brilliant cut diamonds…" at bounding box center [287, 157] width 215 height 50
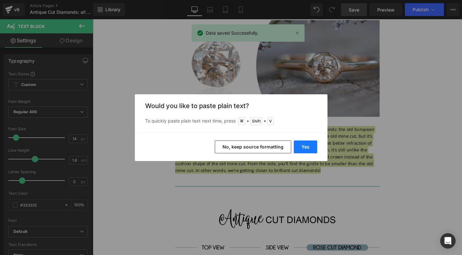
click at [306, 147] on button "Yes" at bounding box center [305, 147] width 23 height 13
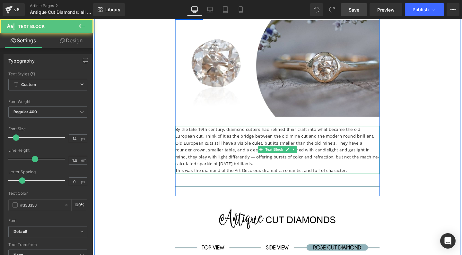
click at [182, 132] on p "By the late 19th century, diamond cutters had refined their craft into what bec…" at bounding box center [287, 139] width 215 height 14
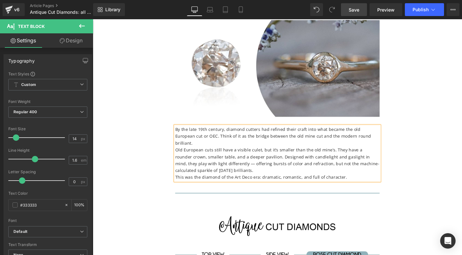
click at [180, 153] on p "Old European cuts still have a visible culet, but it’s smaller than the old min…" at bounding box center [287, 167] width 215 height 29
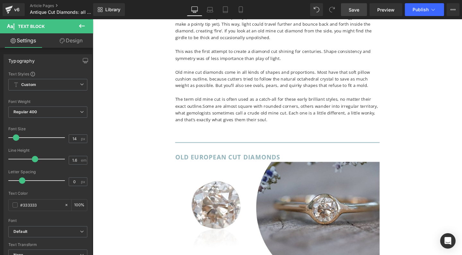
scroll to position [2213, 0]
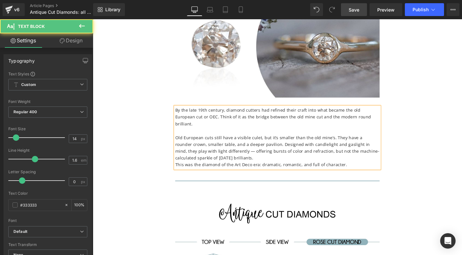
click at [204, 140] on p "Old European cuts still have a visible culet, but it’s smaller than the old min…" at bounding box center [287, 154] width 215 height 29
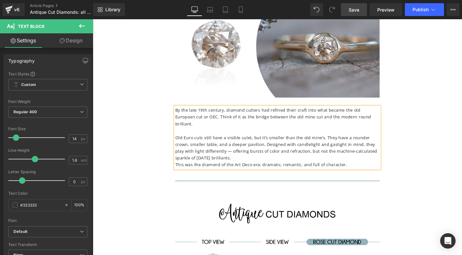
click at [215, 140] on p "Old Euro cuts still have a visible culet, but it’s smaller than the old mine’s.…" at bounding box center [287, 154] width 215 height 29
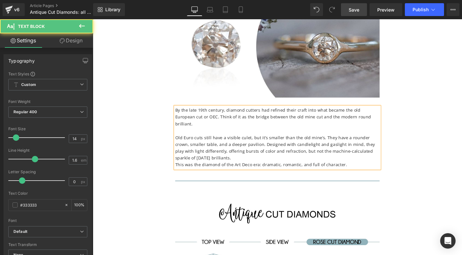
click at [180, 169] on p "This was the diamond of the Art Deco era: dramatic, romantic, and full of chara…" at bounding box center [287, 172] width 215 height 7
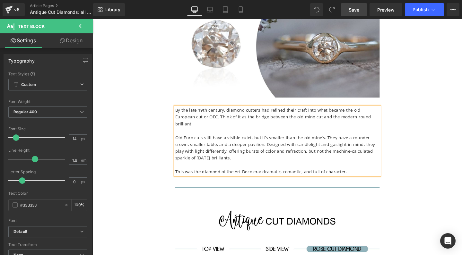
click at [353, 9] on span "Save" at bounding box center [354, 9] width 11 height 7
